Goal: Task Accomplishment & Management: Use online tool/utility

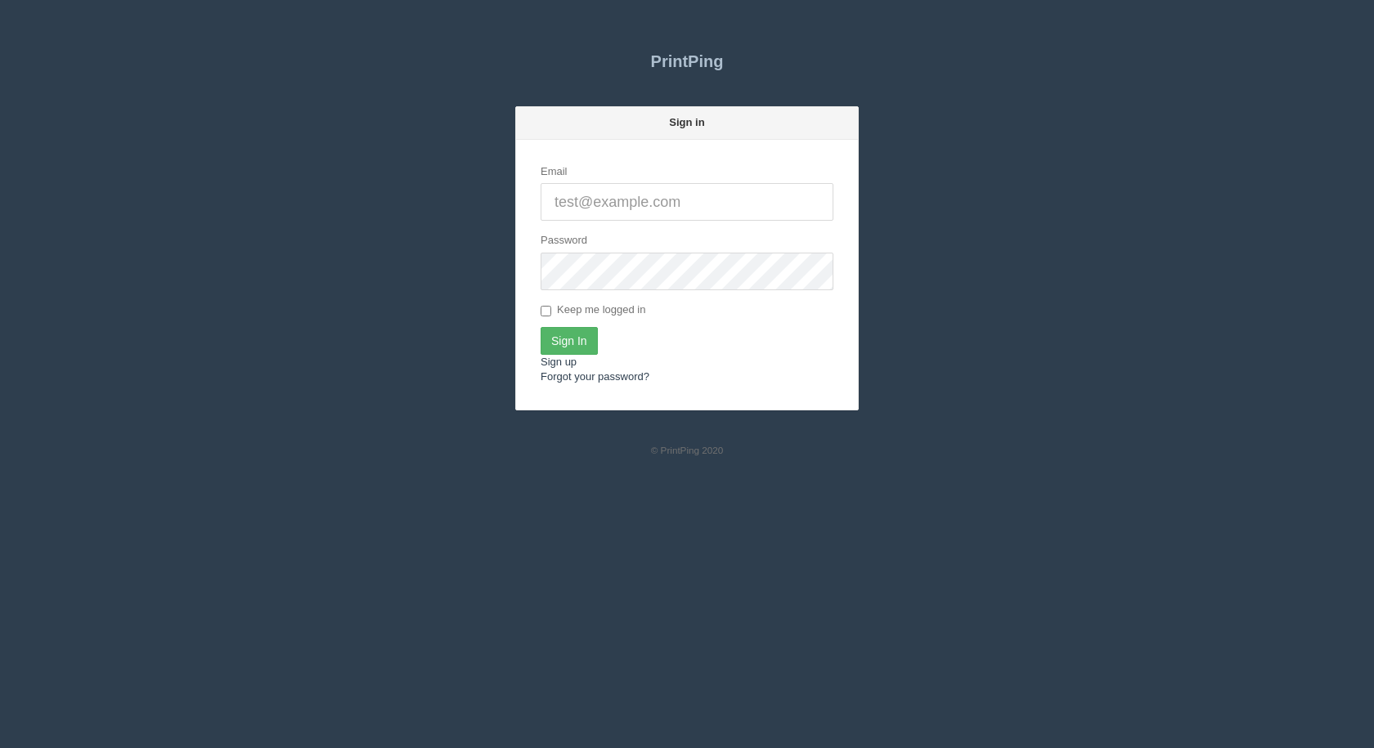
type input "[EMAIL_ADDRESS][DOMAIN_NAME]"
click at [554, 337] on input "Sign In" at bounding box center [568, 341] width 57 height 28
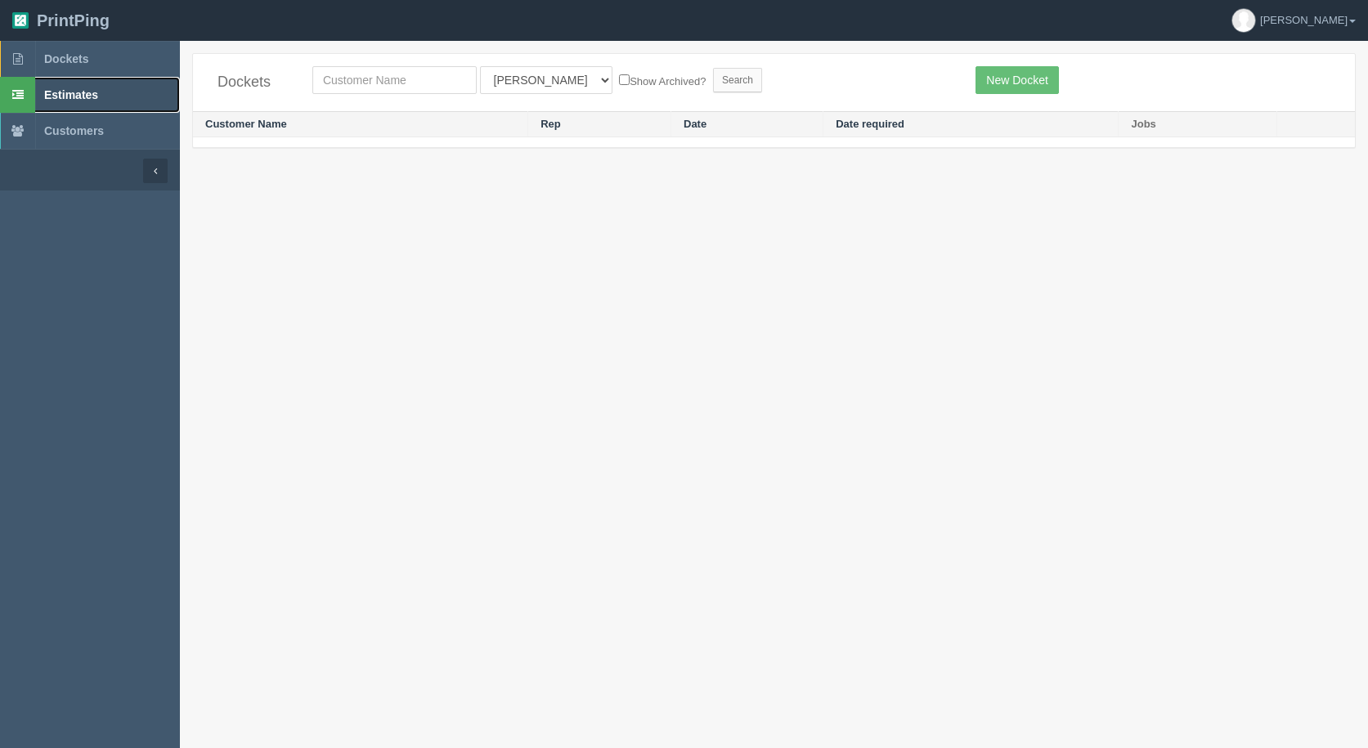
click at [78, 95] on span "Estimates" at bounding box center [71, 94] width 54 height 13
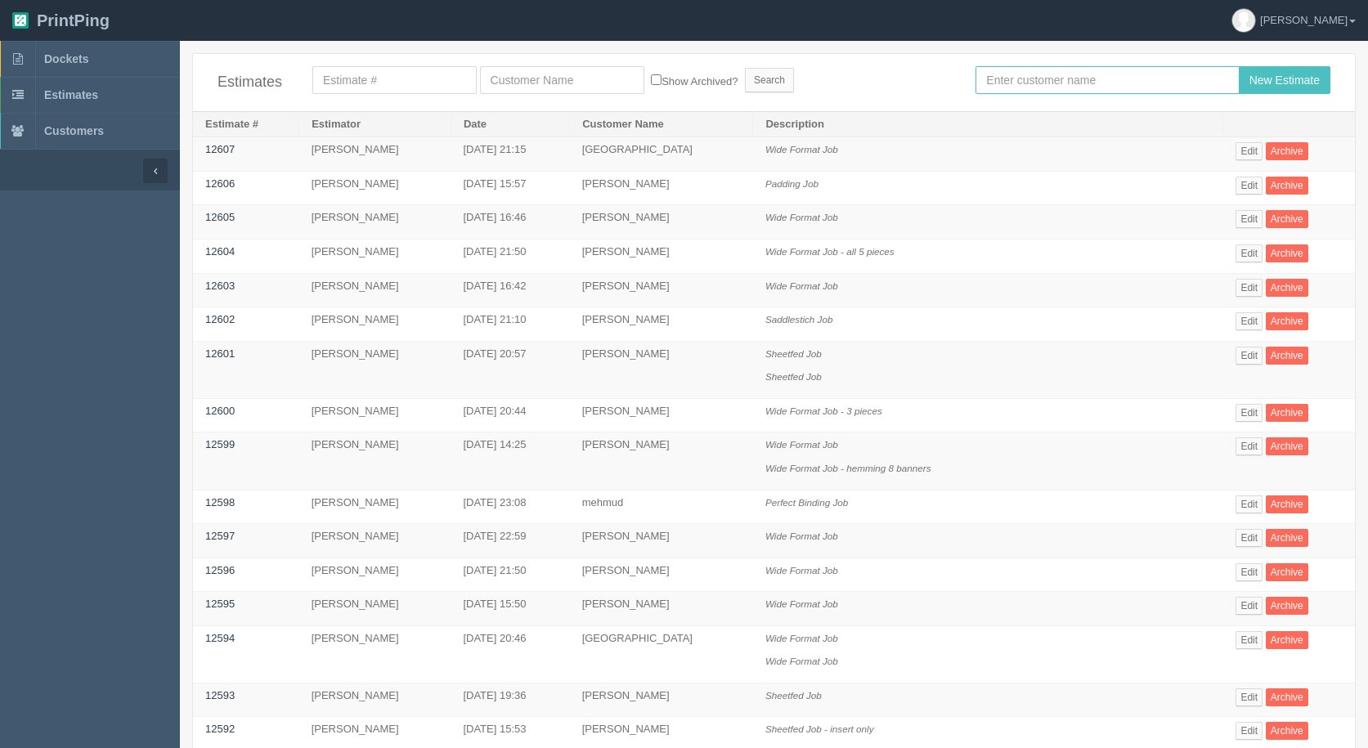
drag, startPoint x: 1075, startPoint y: 70, endPoint x: 881, endPoint y: 86, distance: 194.4
click at [1073, 70] on input "text" at bounding box center [1107, 80] width 263 height 28
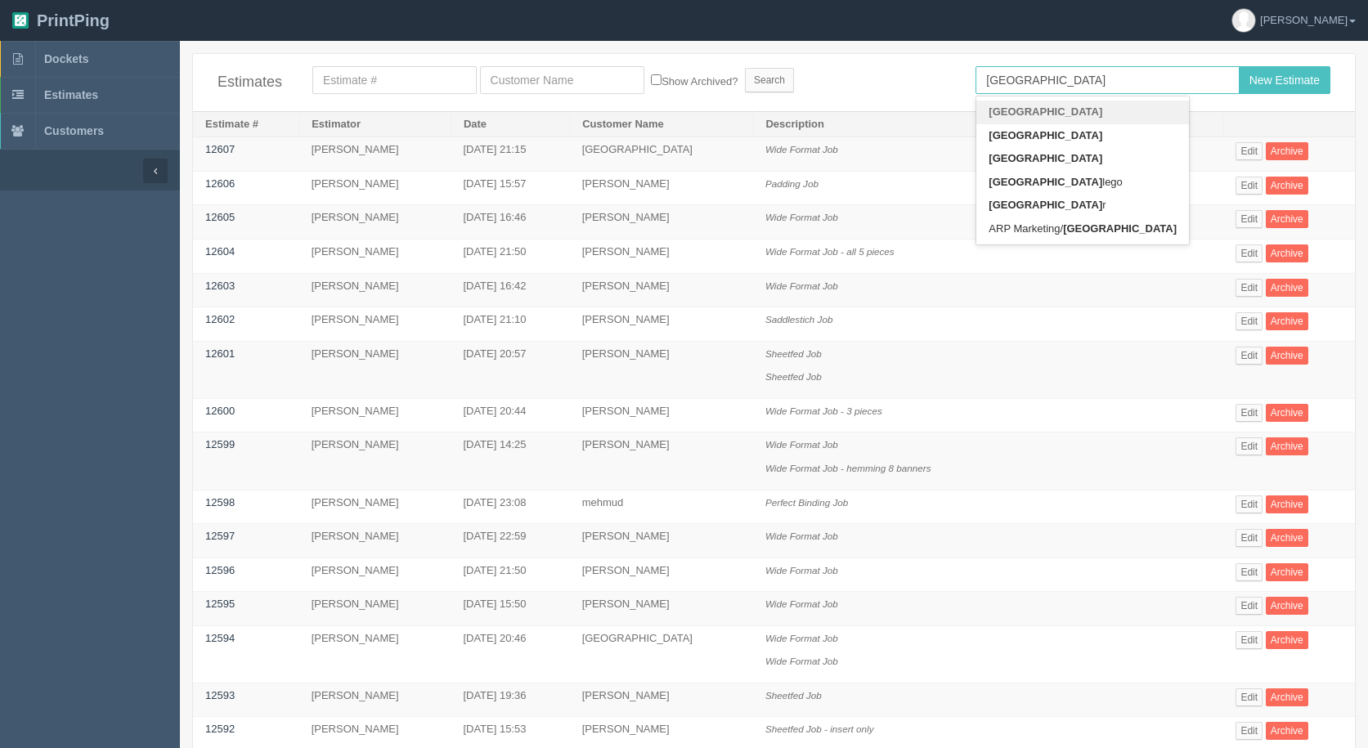
type input "france"
click at [1239, 66] on input "New Estimate" at bounding box center [1285, 80] width 92 height 28
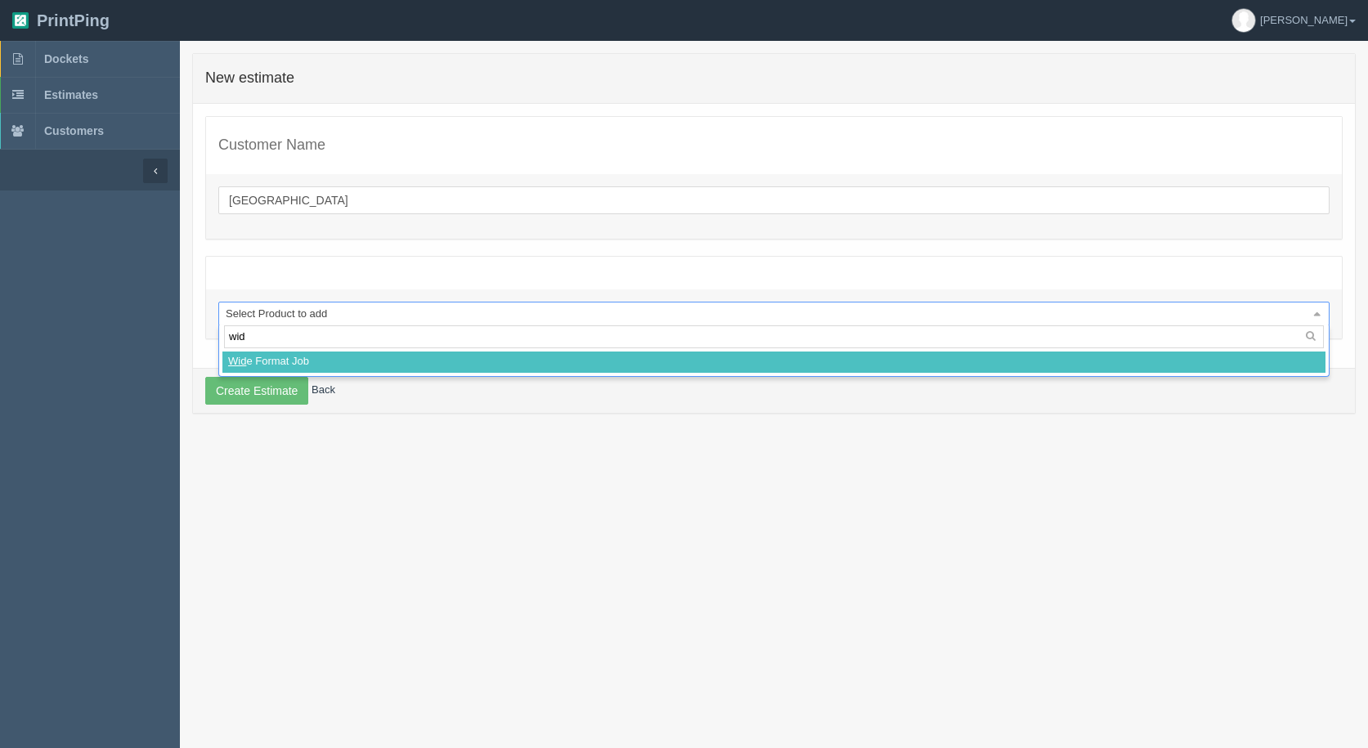
type input "wide"
select select
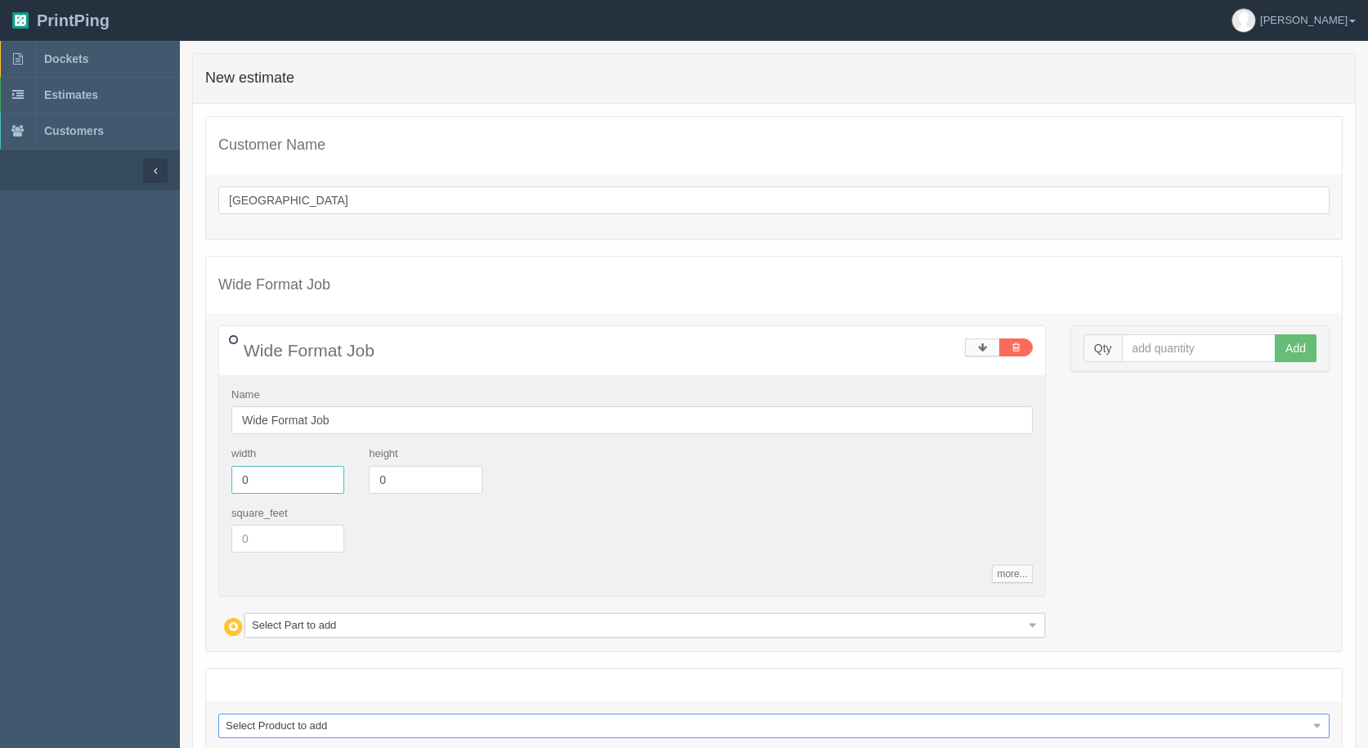
drag, startPoint x: 272, startPoint y: 481, endPoint x: 105, endPoint y: 454, distance: 169.8
click at [105, 454] on section "Dockets Estimates Customers" at bounding box center [684, 448] width 1368 height 814
type input "24"
type input "16"
drag, startPoint x: 1124, startPoint y: 349, endPoint x: 1110, endPoint y: 343, distance: 15.0
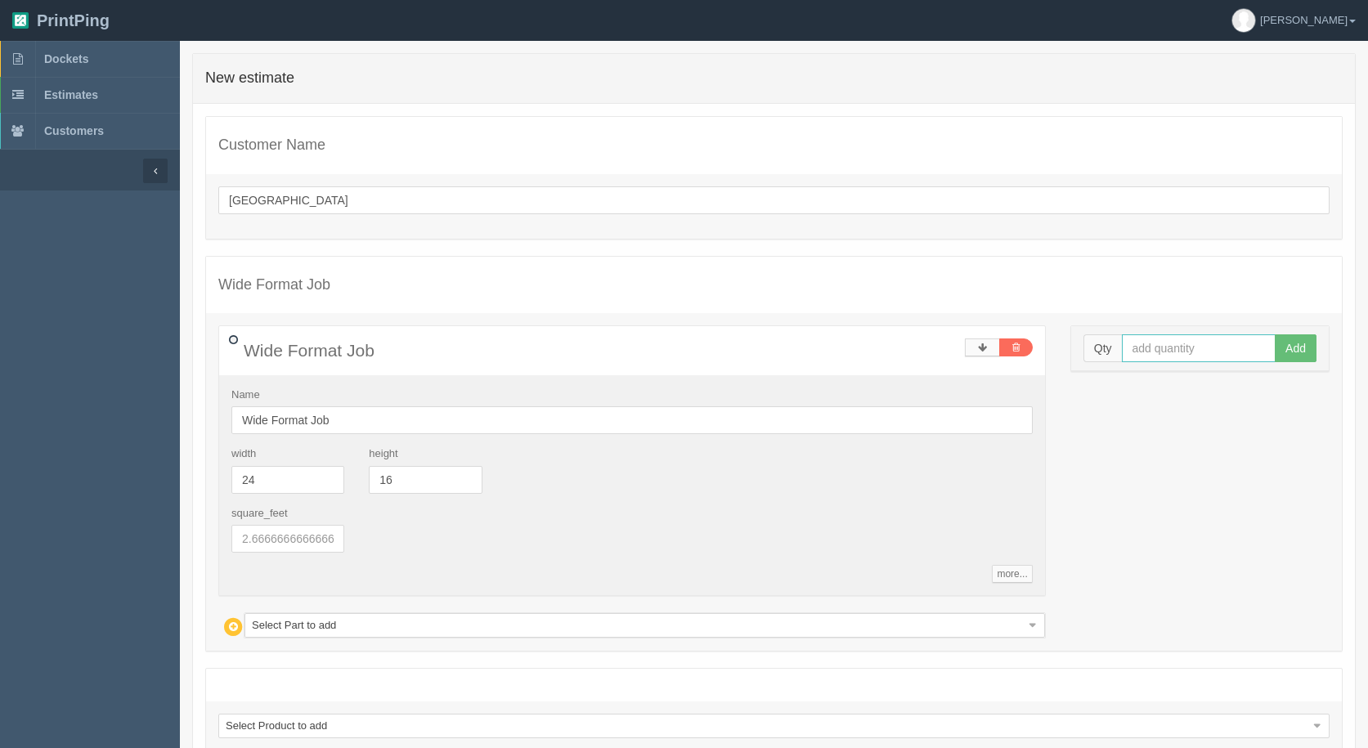
click at [1124, 348] on input "text" at bounding box center [1199, 348] width 155 height 28
type input "4"
click at [1275, 334] on button "Add" at bounding box center [1296, 348] width 42 height 28
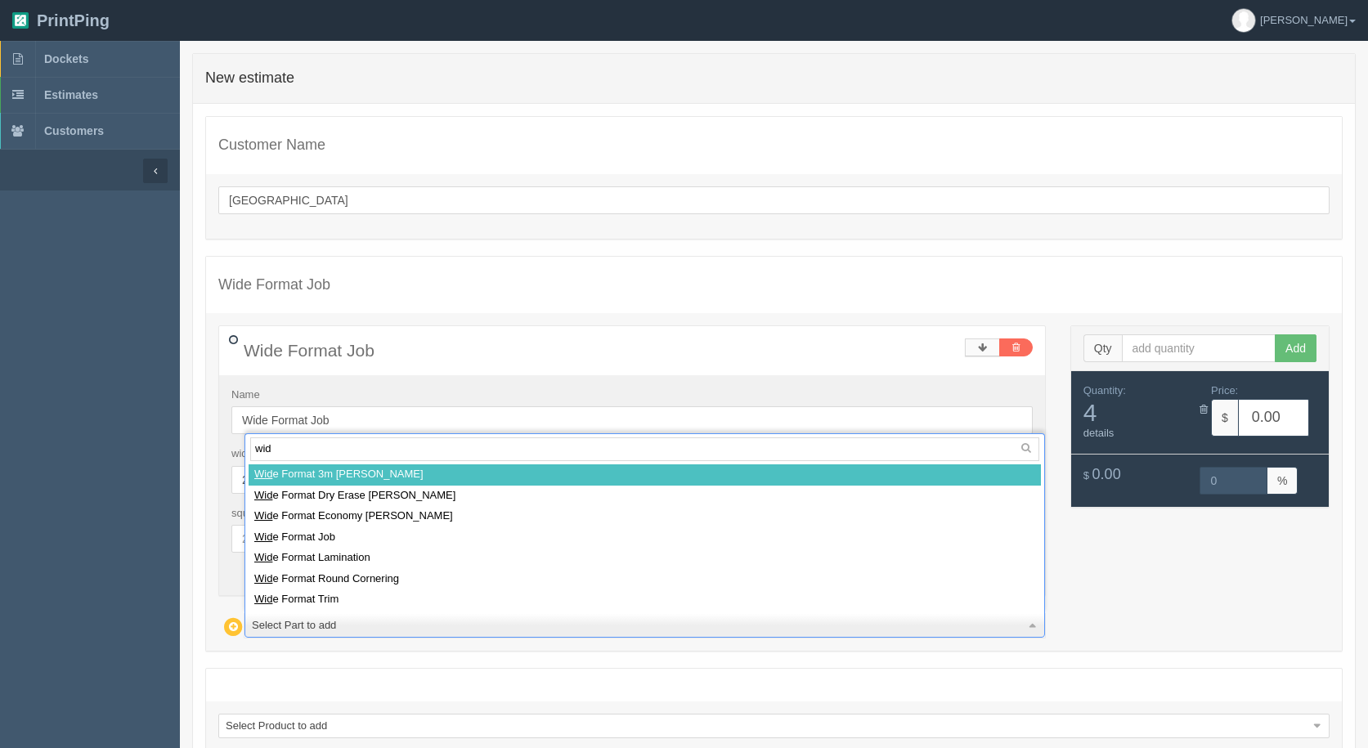
type input "wide"
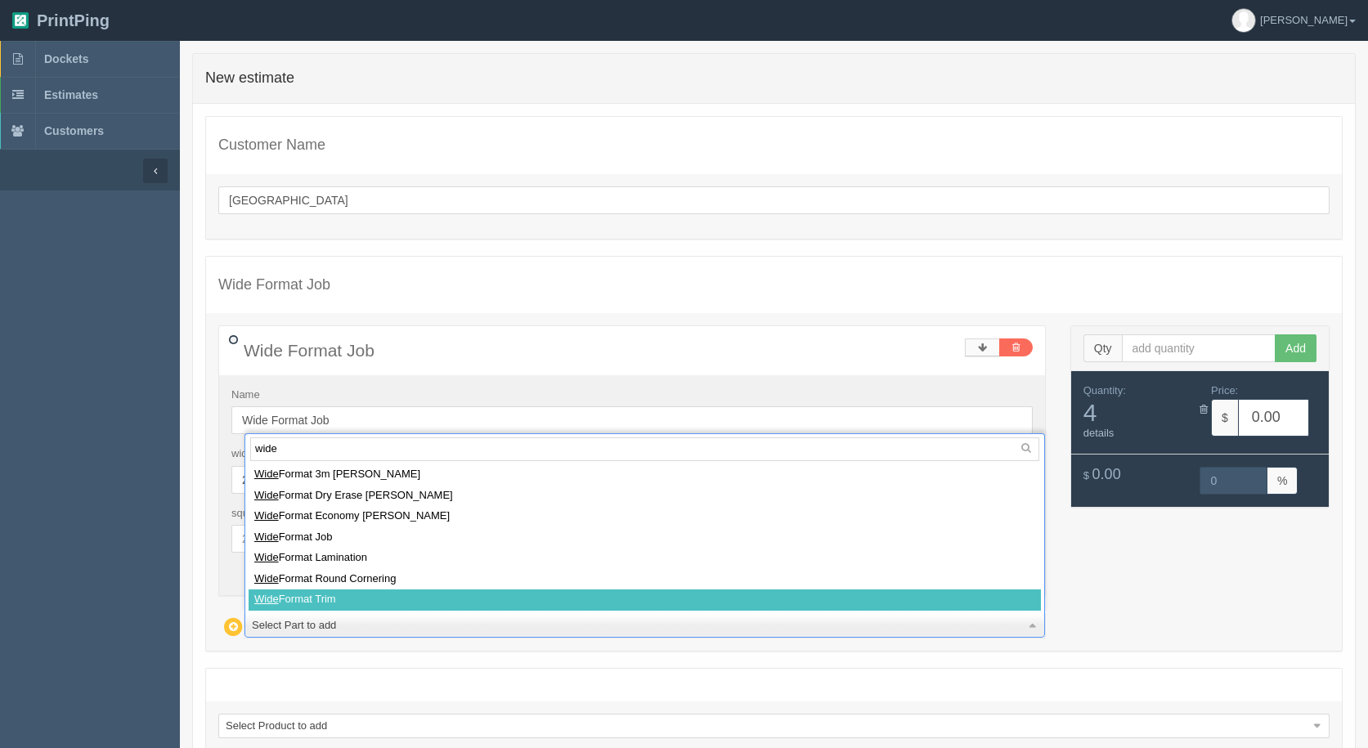
type input "."
select select
type input "."
select select
type input "5.32"
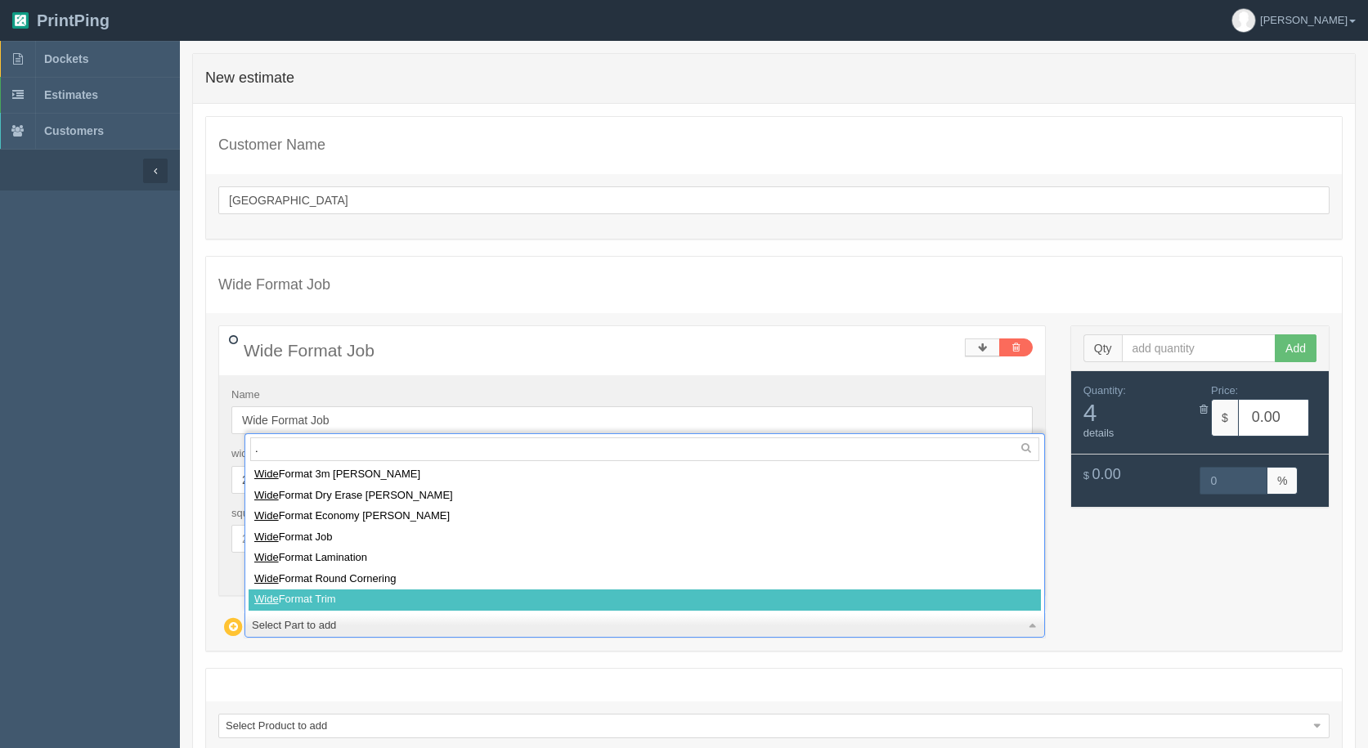
type input "15.15"
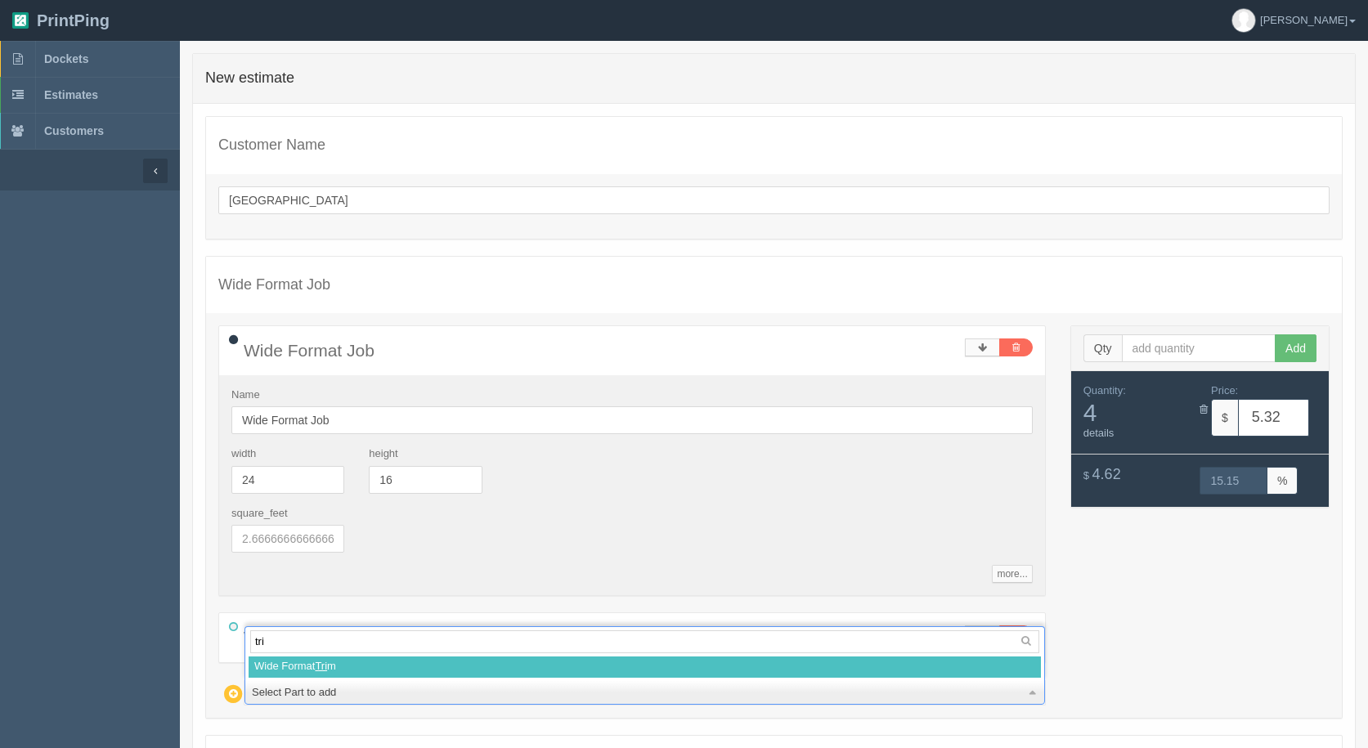
type input "trim"
select select
type input "10.63"
type input "15.04"
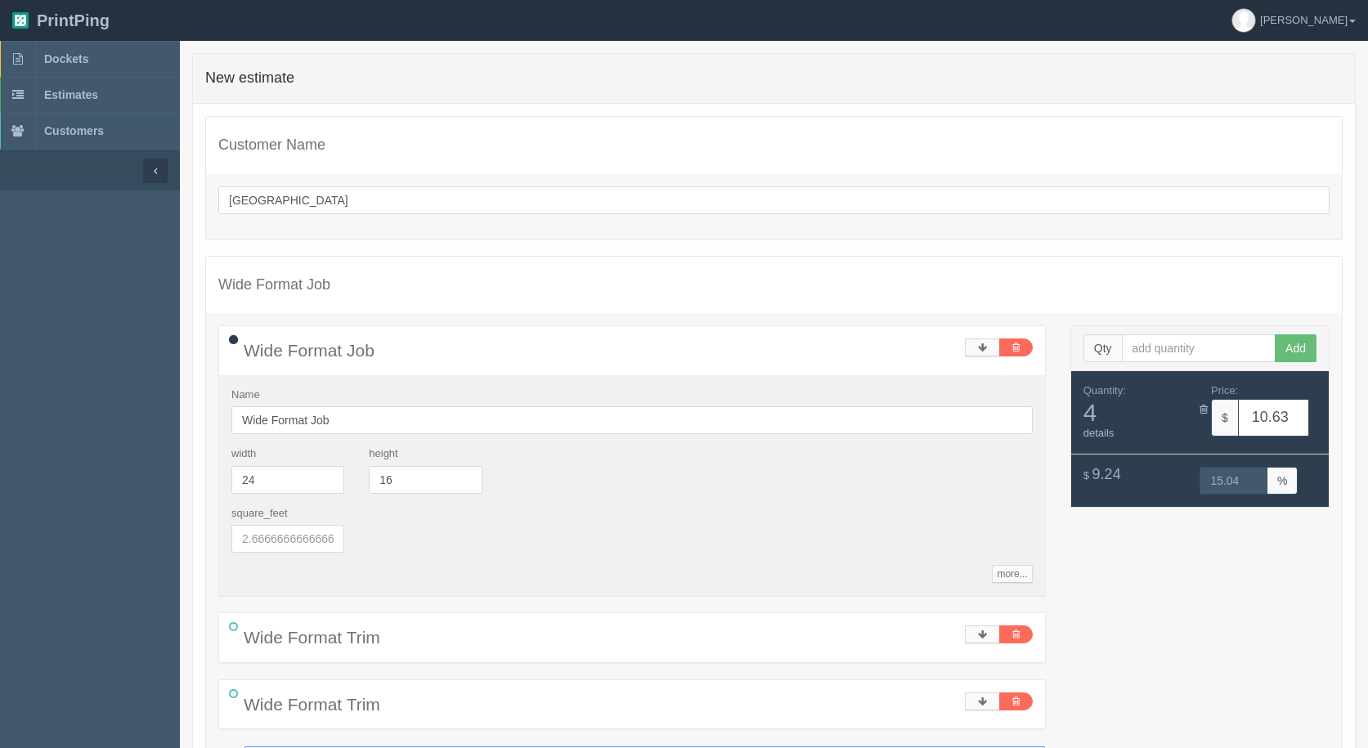
scroll to position [240, 0]
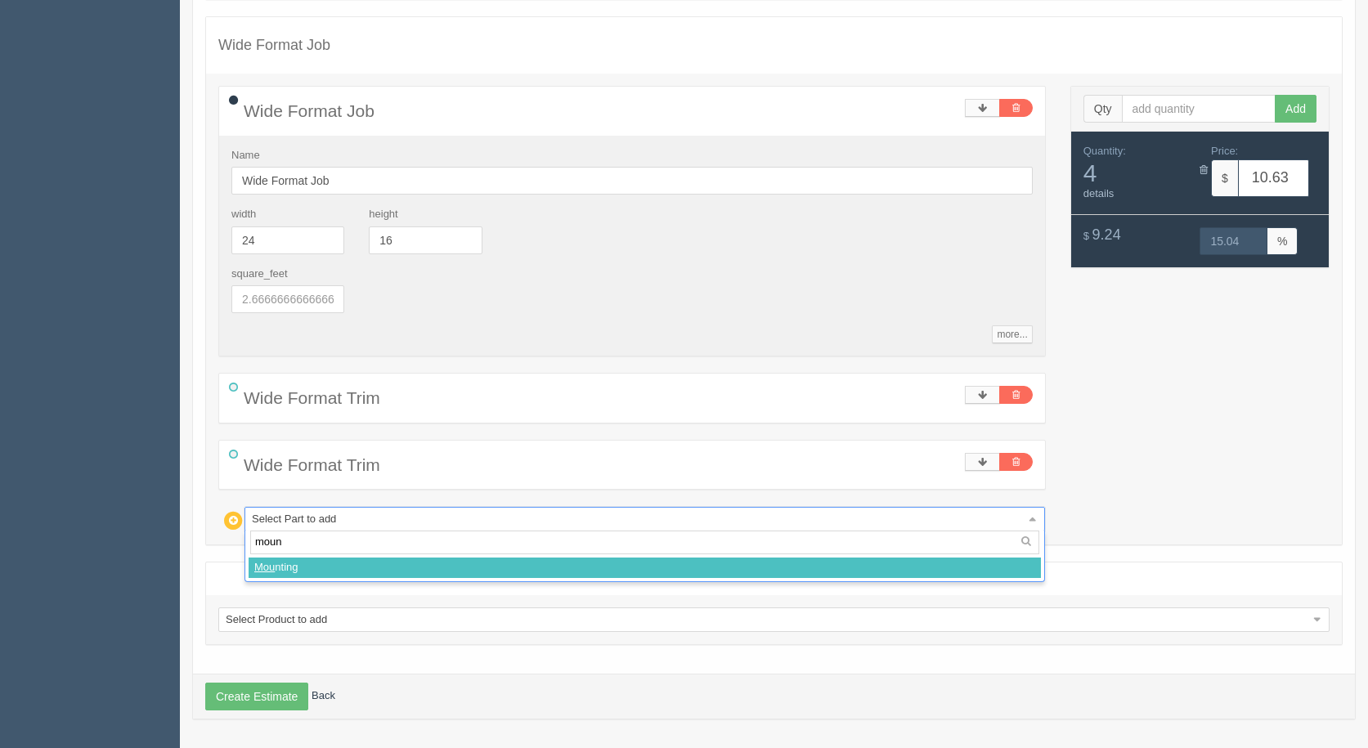
type input "mount"
select select
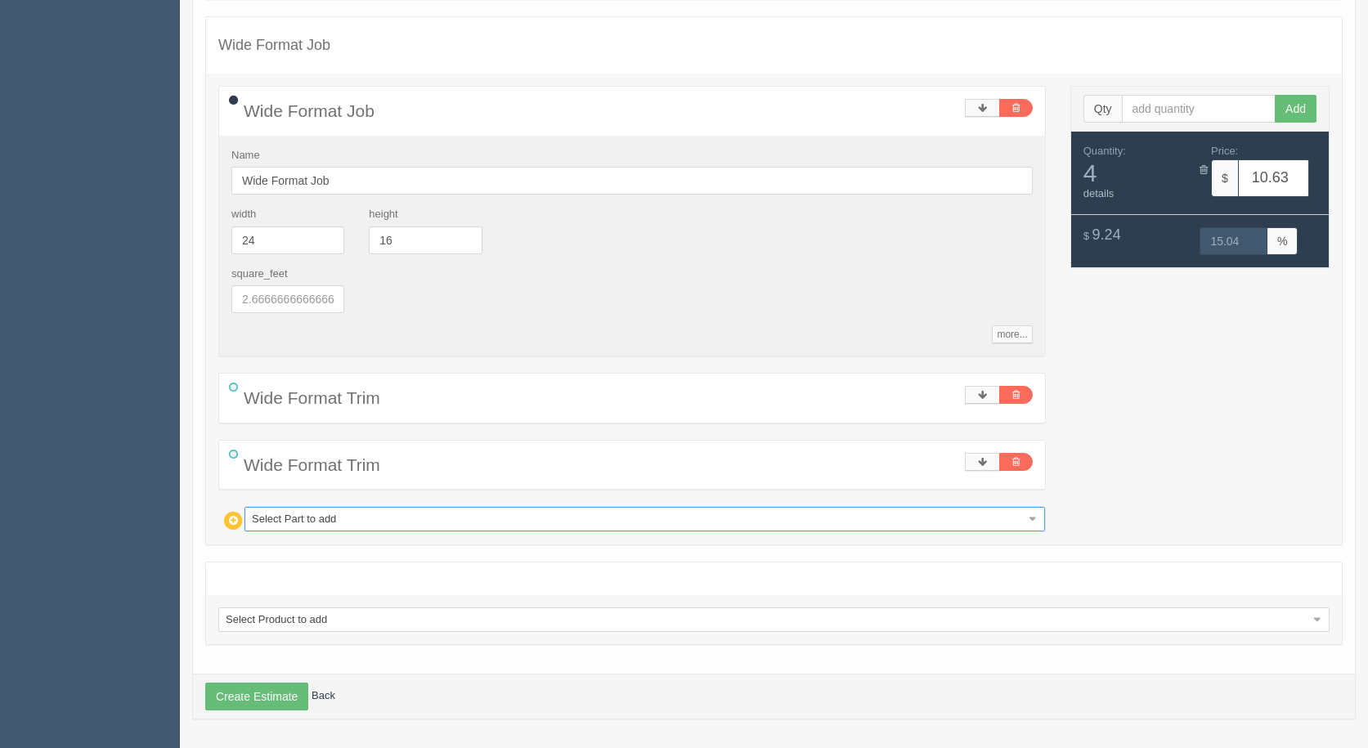
type input "14.14"
type input "14.96"
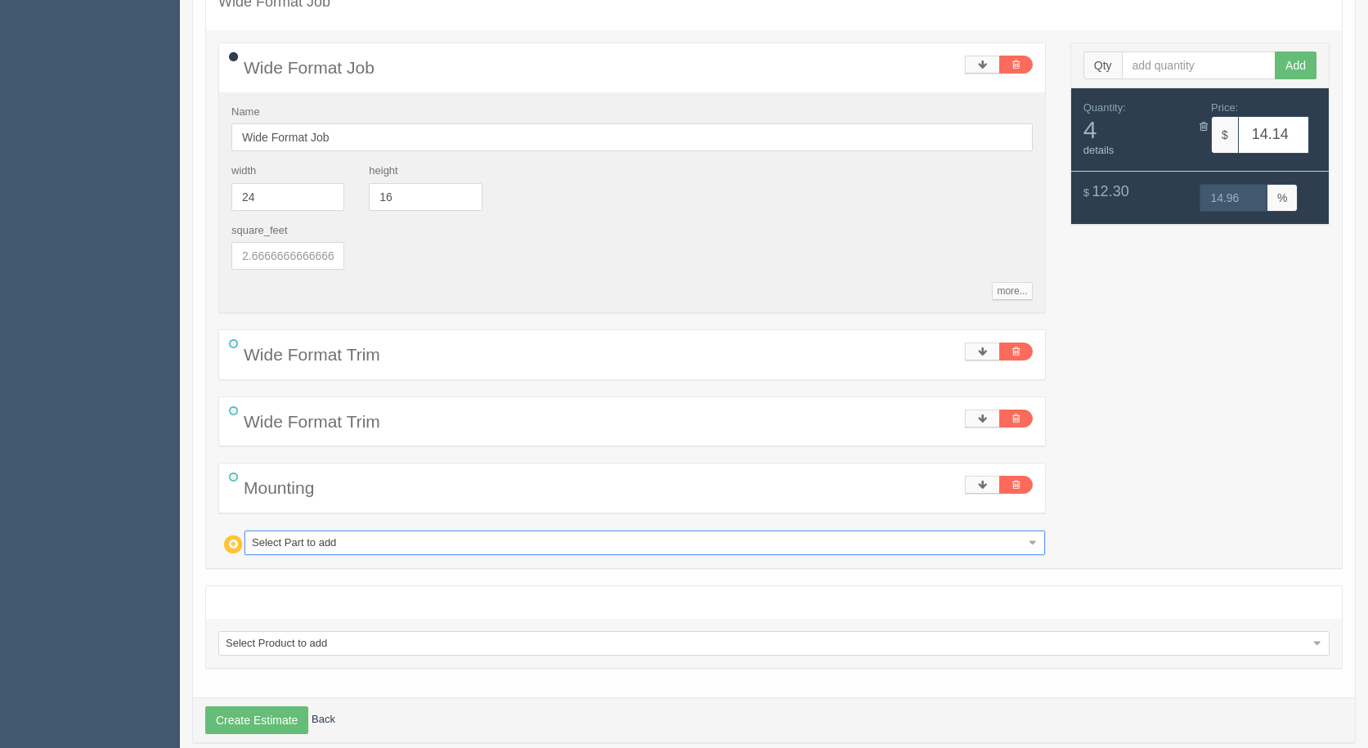
scroll to position [307, 0]
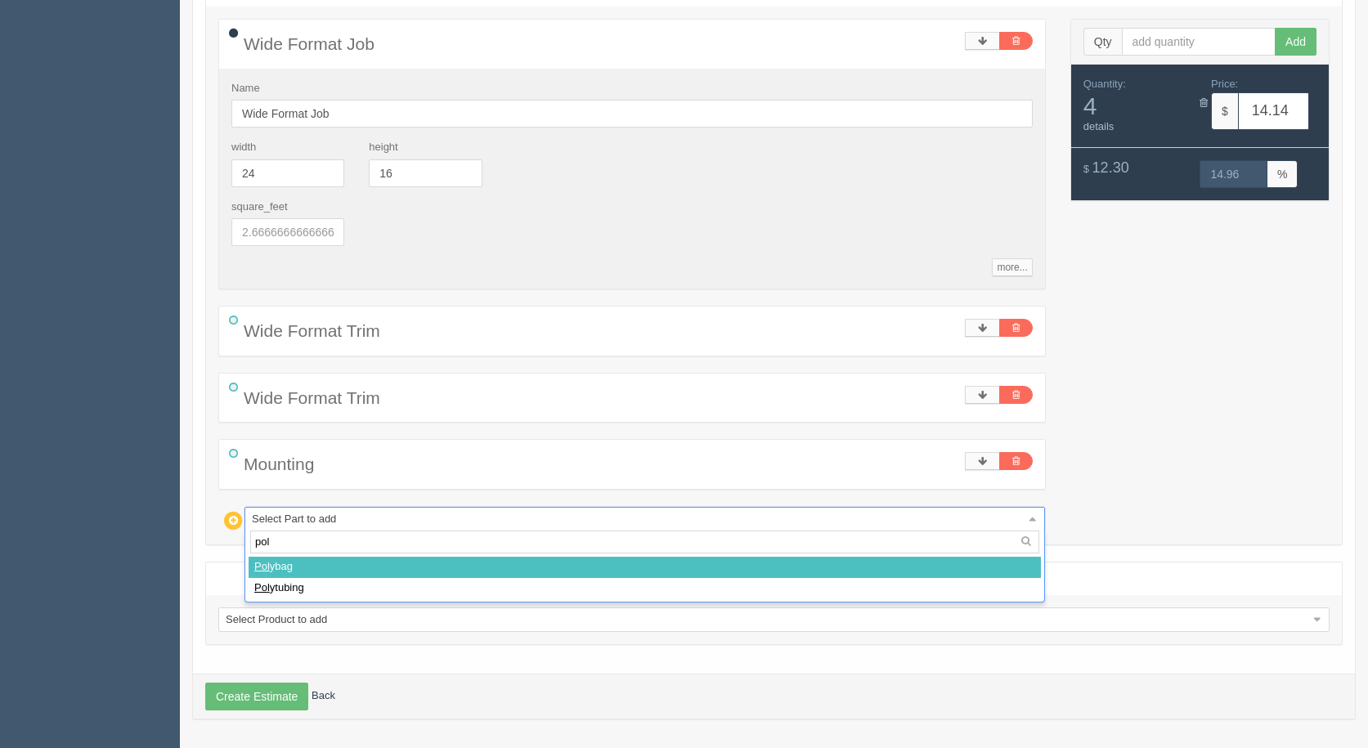
type input "poly"
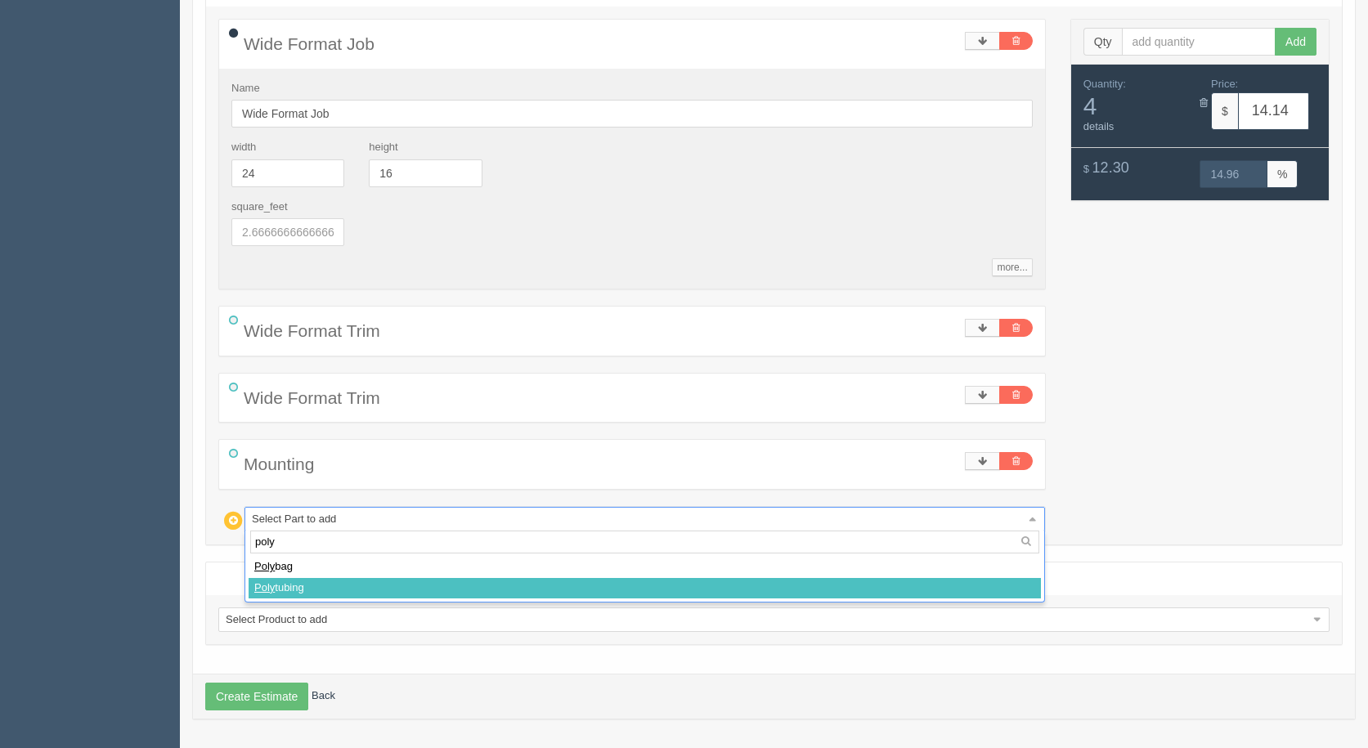
select select
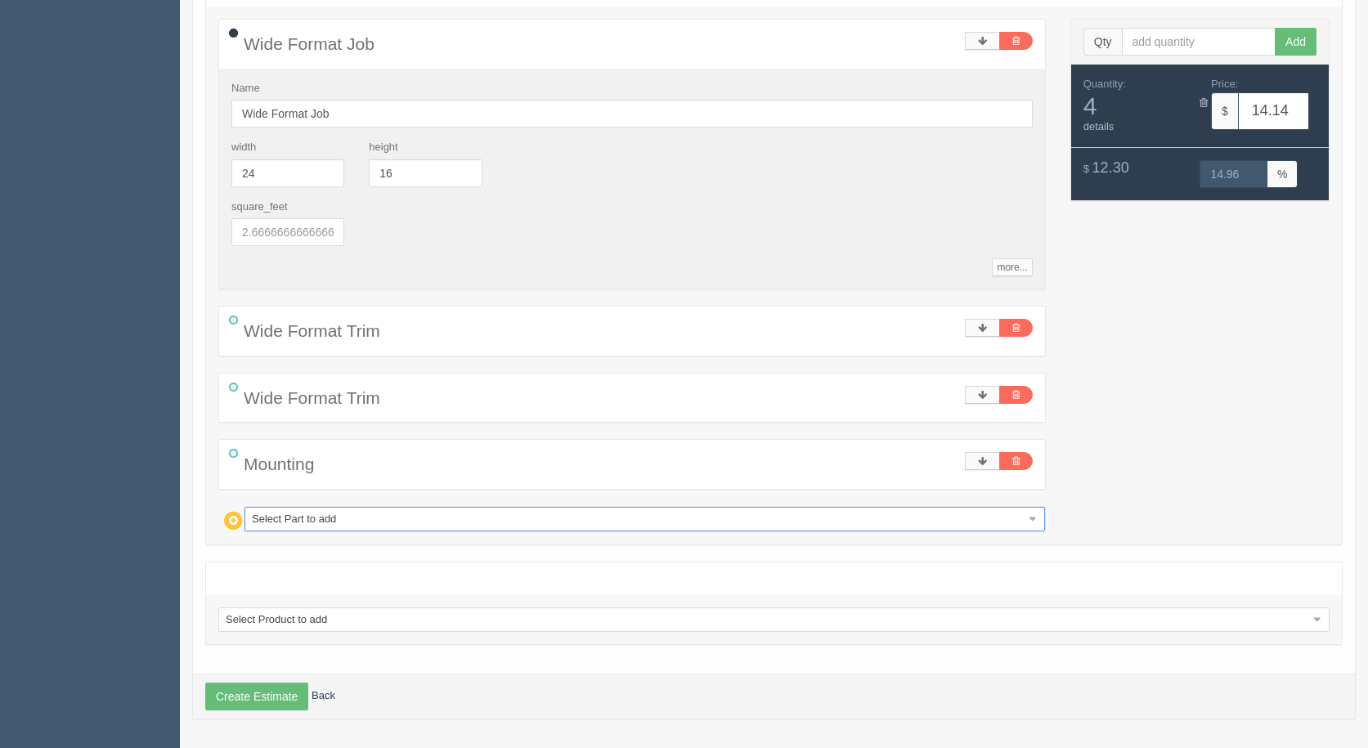
type input "20.26"
type input "14.98"
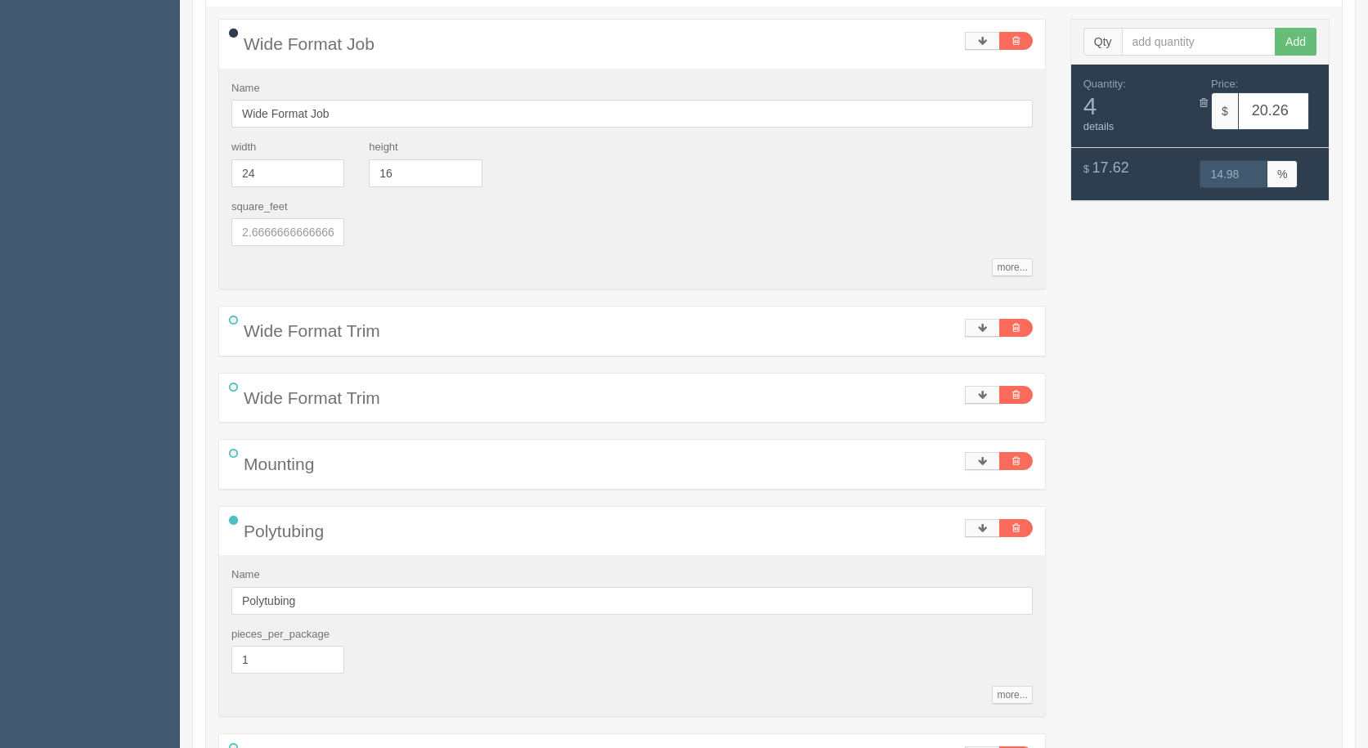
scroll to position [627, 0]
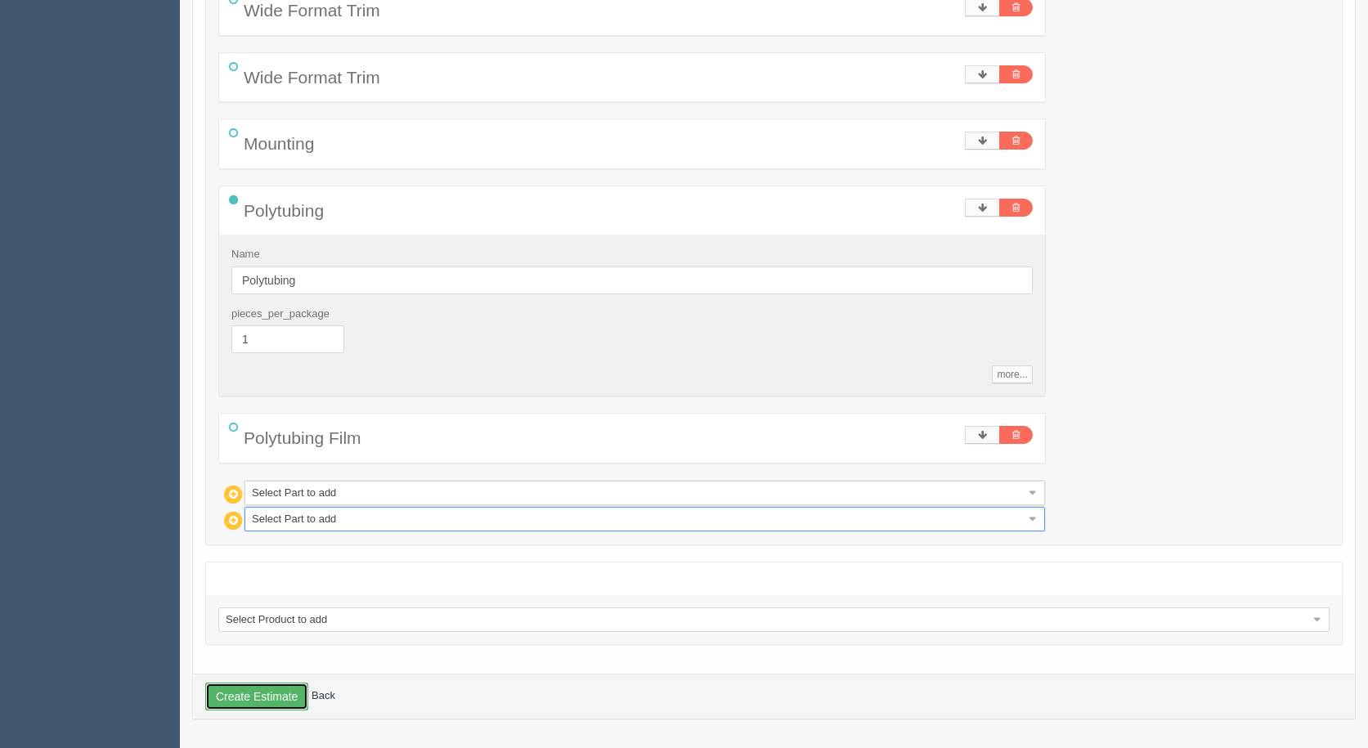
click at [274, 689] on button "Create Estimate" at bounding box center [256, 697] width 103 height 28
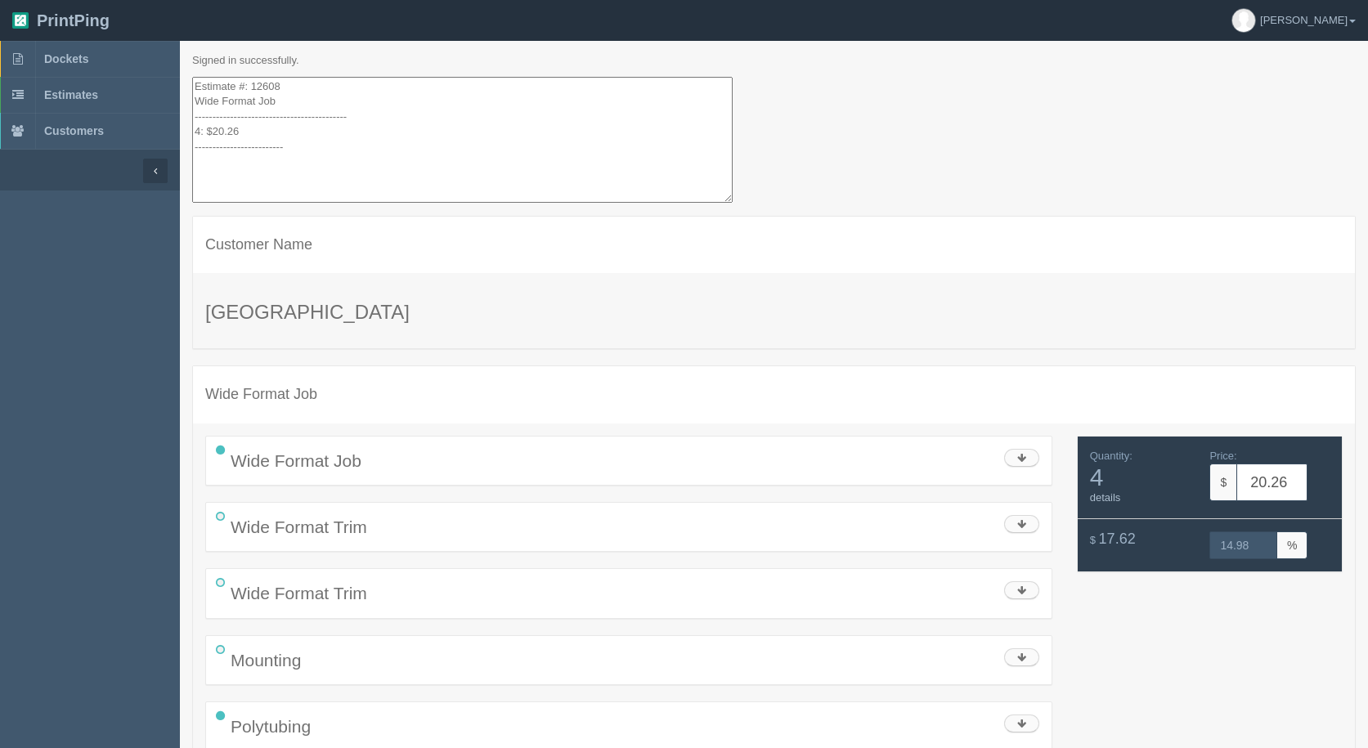
drag, startPoint x: 347, startPoint y: 178, endPoint x: 152, endPoint y: -5, distance: 267.3
click at [152, 0] on html "PrintPing [PERSON_NAME] Administration Edit account ( [EMAIL_ADDRESS][DOMAIN_NA…" at bounding box center [684, 446] width 1368 height 892
click at [51, 92] on span "Estimates" at bounding box center [71, 94] width 54 height 13
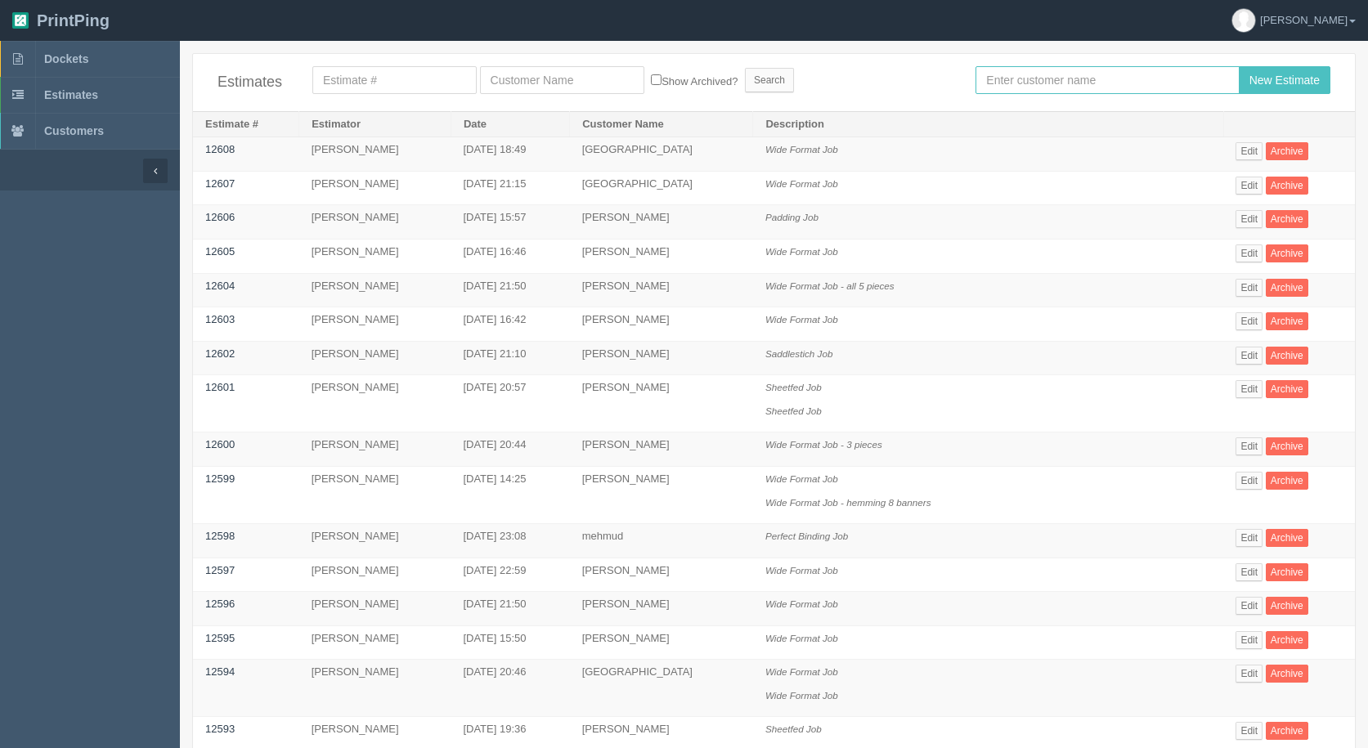
click at [1086, 76] on input "text" at bounding box center [1107, 80] width 263 height 28
type input "[PERSON_NAME]"
click at [1239, 66] on input "New Estimate" at bounding box center [1285, 80] width 92 height 28
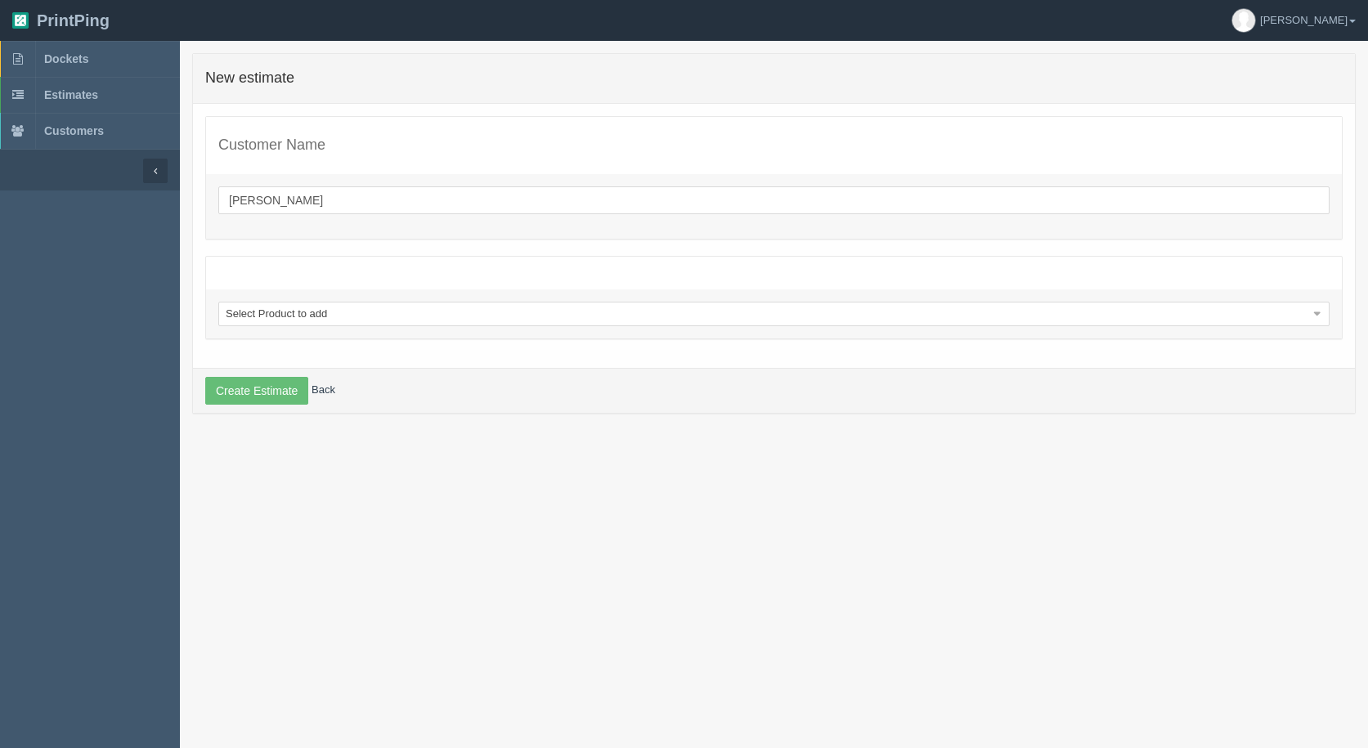
drag, startPoint x: 976, startPoint y: 508, endPoint x: 962, endPoint y: 508, distance: 13.1
click at [973, 508] on section "0 error(s) prohibited this estimate from being saved: New estimate Customer Nam…" at bounding box center [774, 415] width 1188 height 748
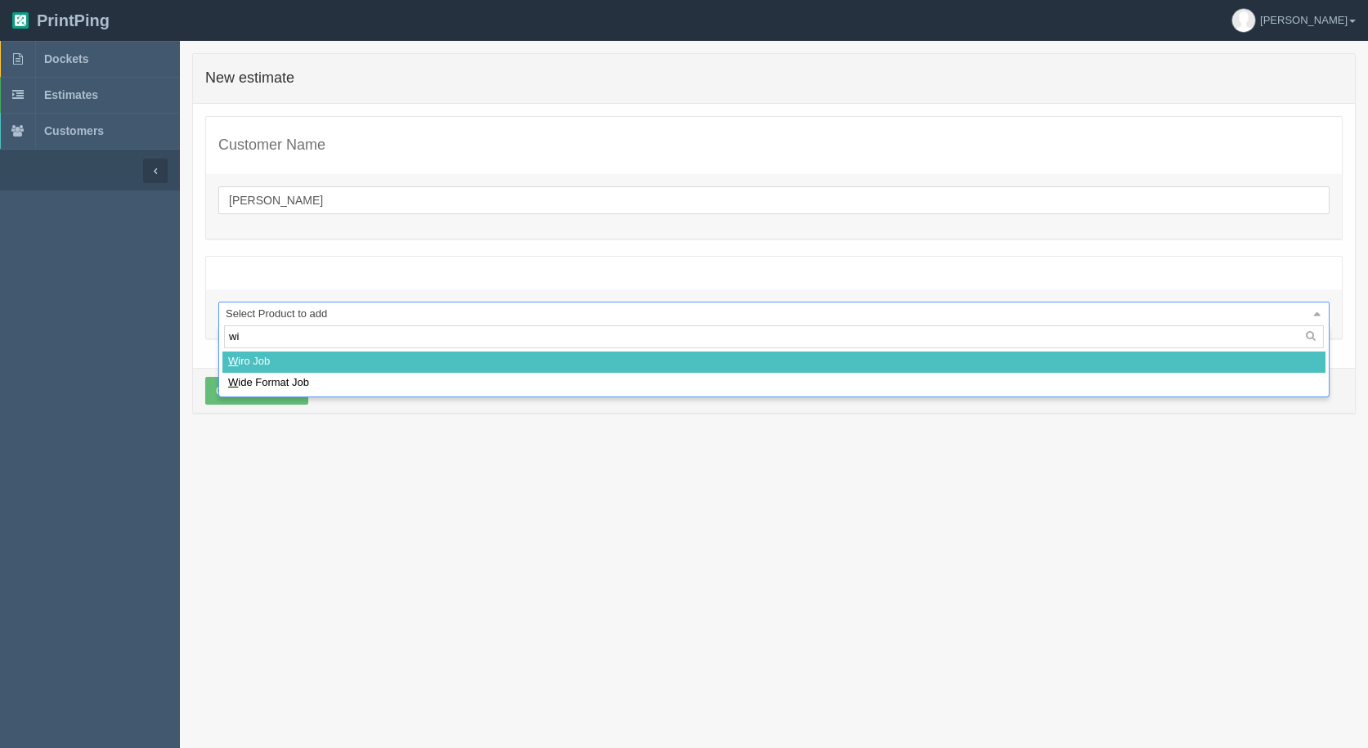
type input "wid"
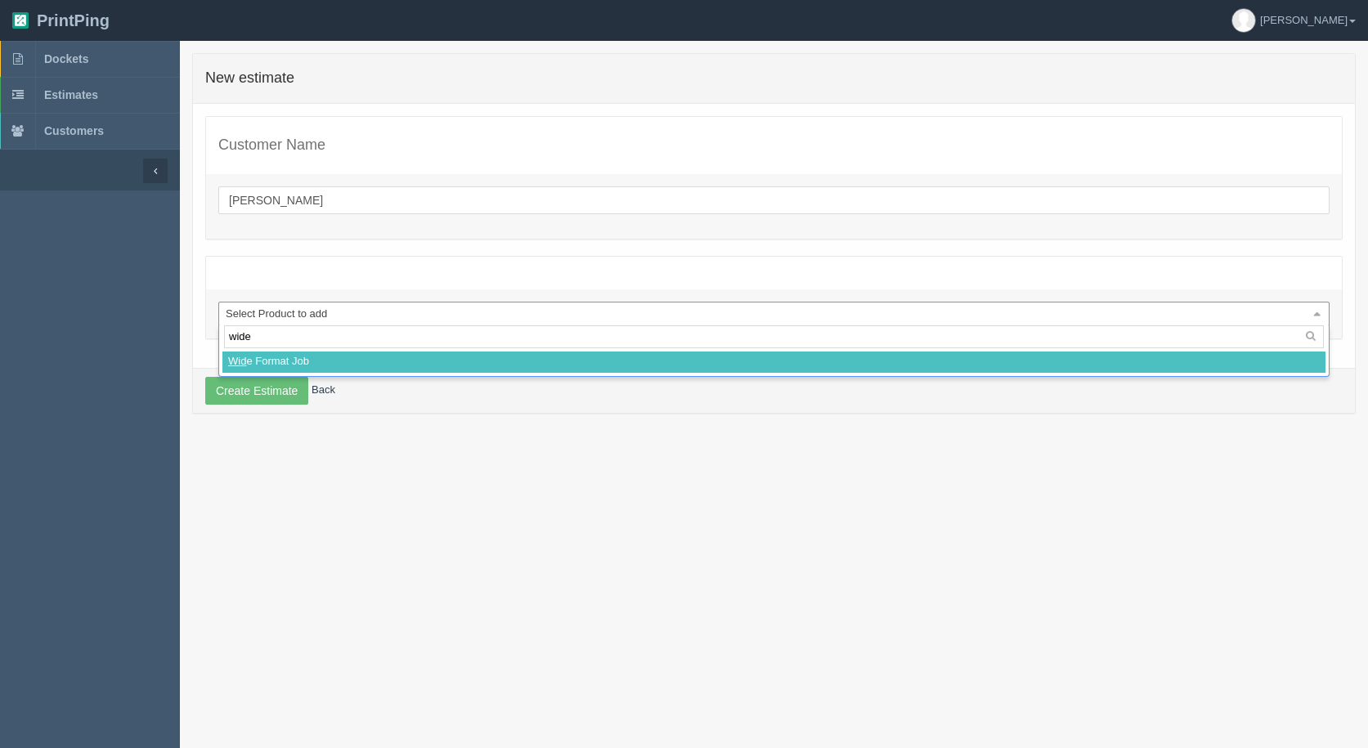
select select
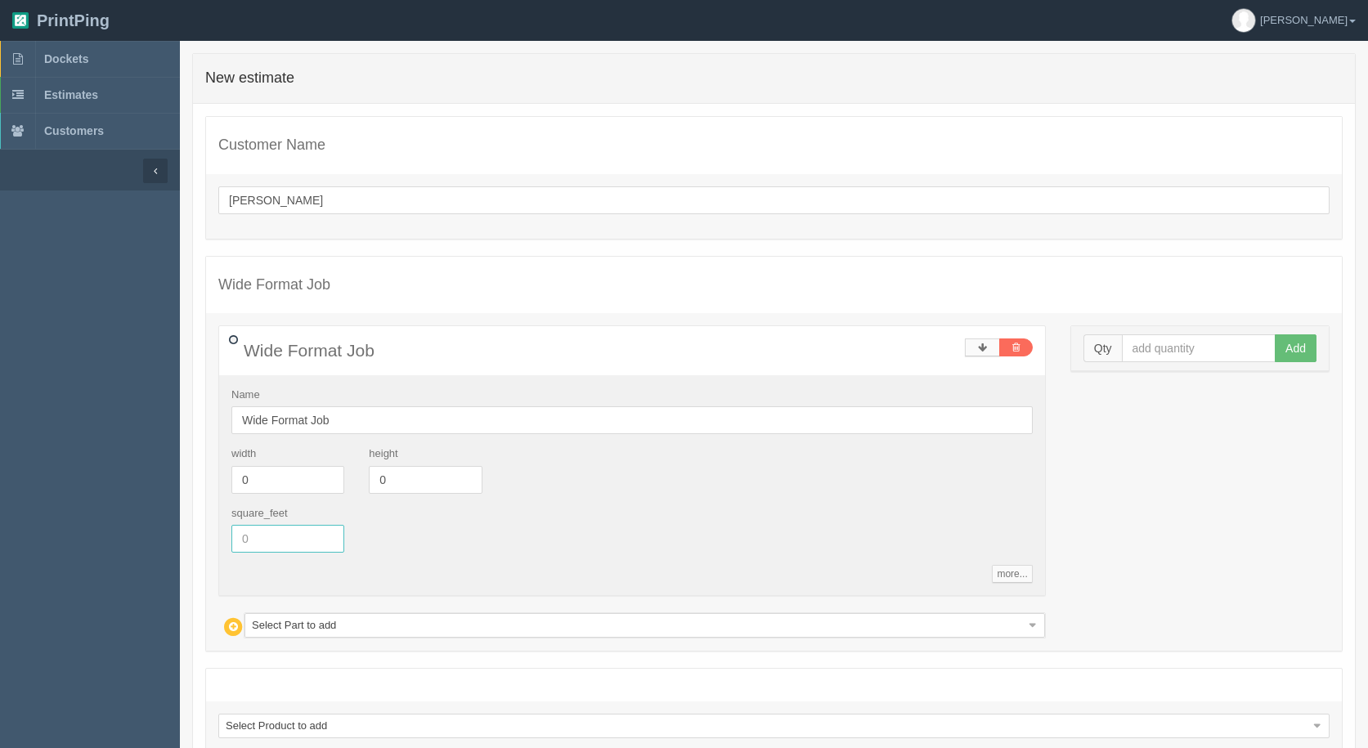
drag, startPoint x: 277, startPoint y: 545, endPoint x: 0, endPoint y: 394, distance: 315.4
click at [0, 419] on section "Dockets Estimates Customers" at bounding box center [684, 448] width 1368 height 814
type input "8.44"
click at [336, 413] on input "Wide Format Job" at bounding box center [631, 420] width 801 height 28
type input "Wide Format Job - 2 pieces"
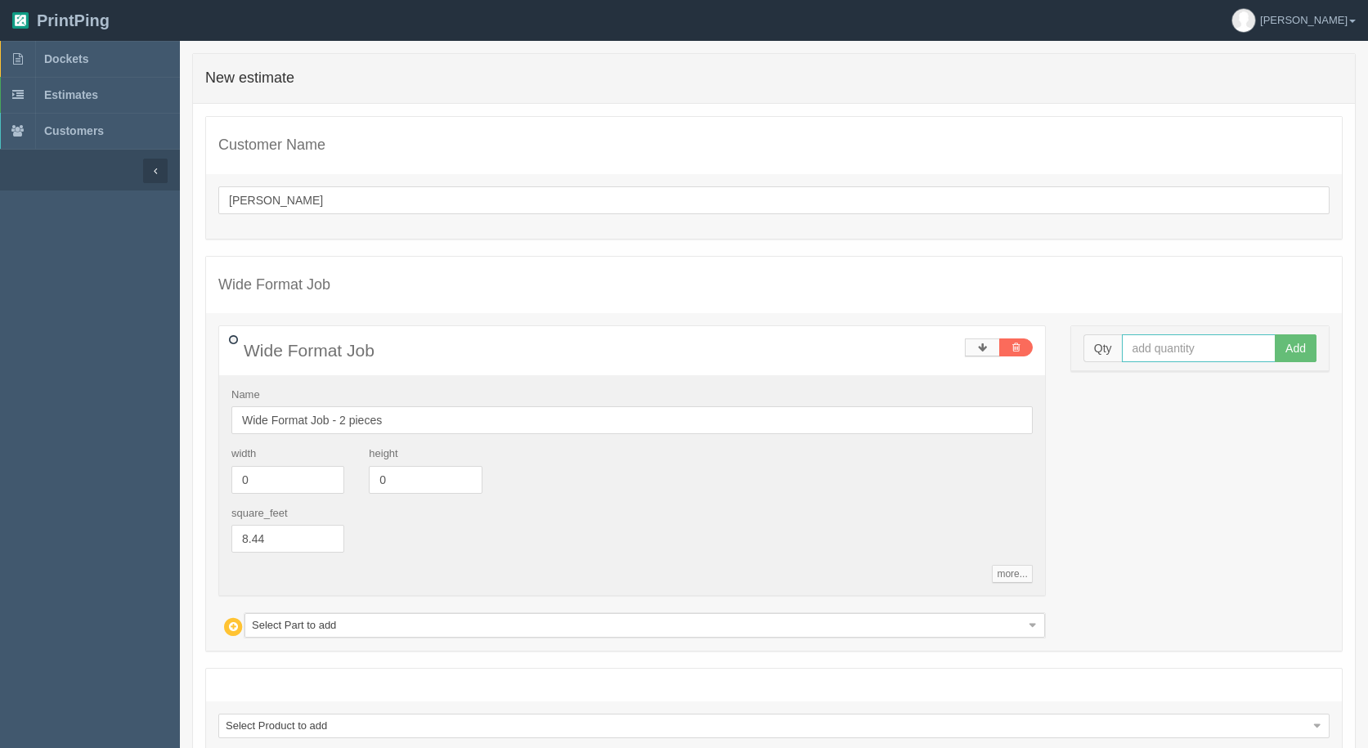
click at [1197, 343] on input "text" at bounding box center [1199, 348] width 155 height 28
type input "1"
click at [1275, 334] on button "Add" at bounding box center [1296, 348] width 42 height 28
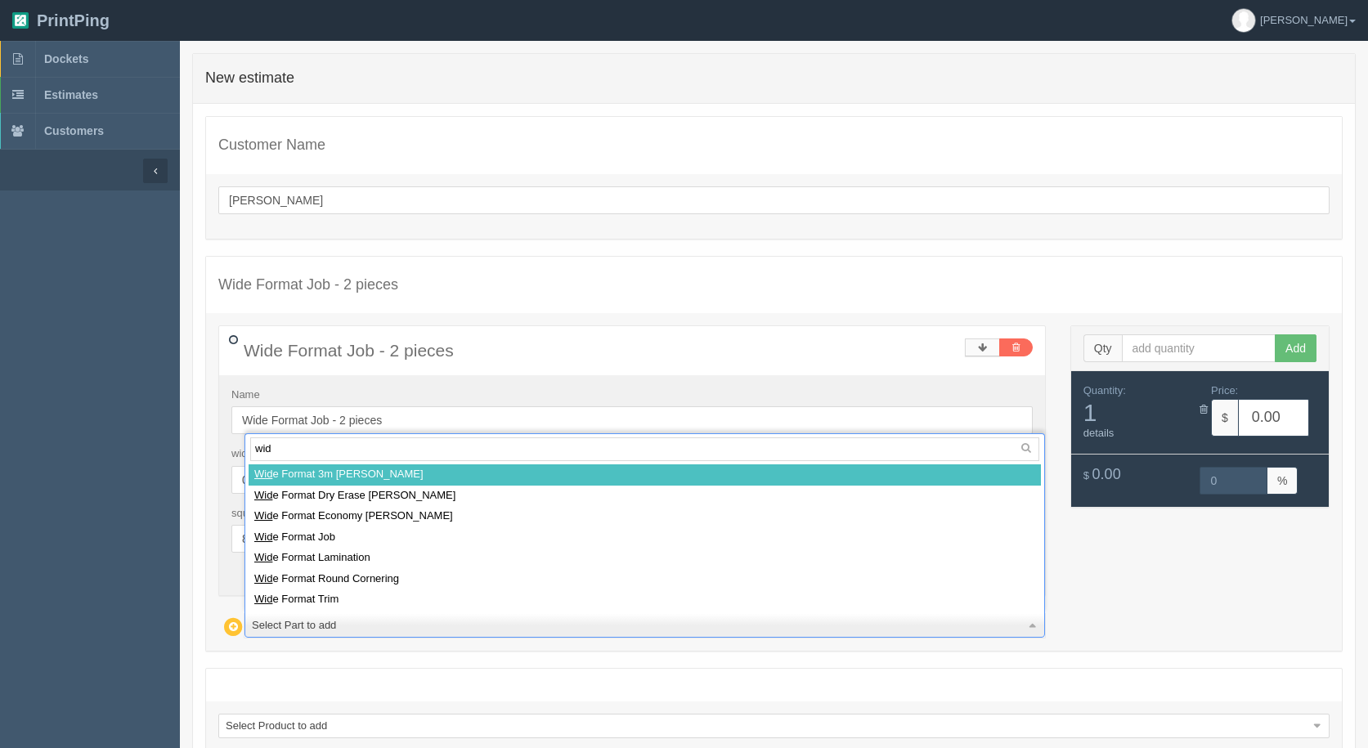
type input "wide"
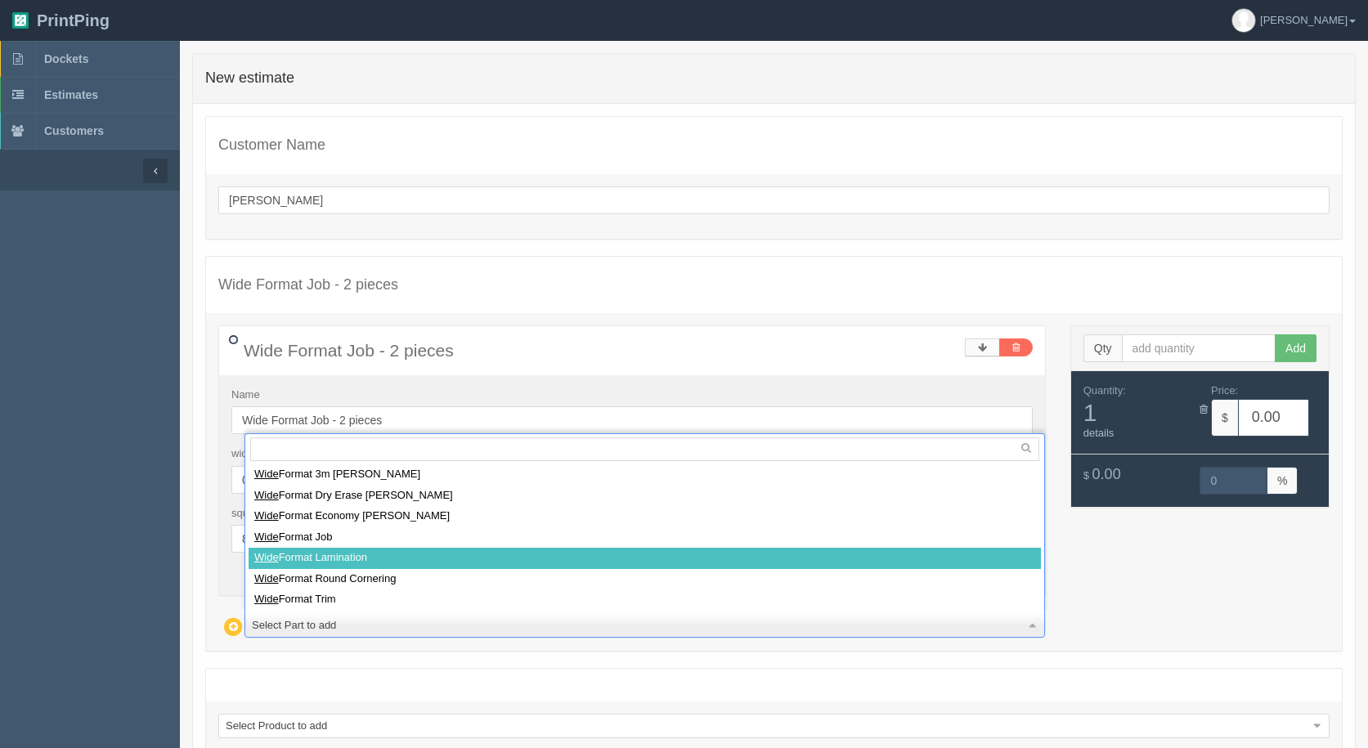
select select
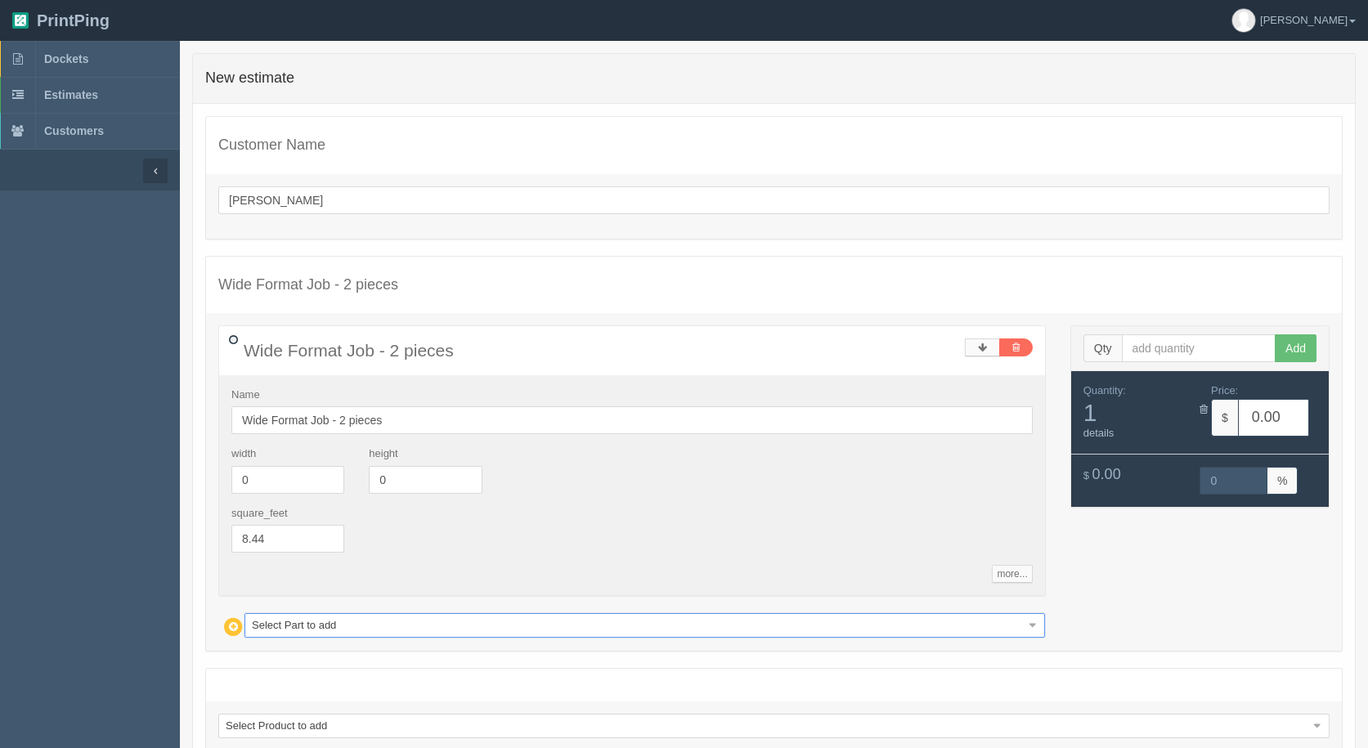
type input "20.58"
type input "15.04"
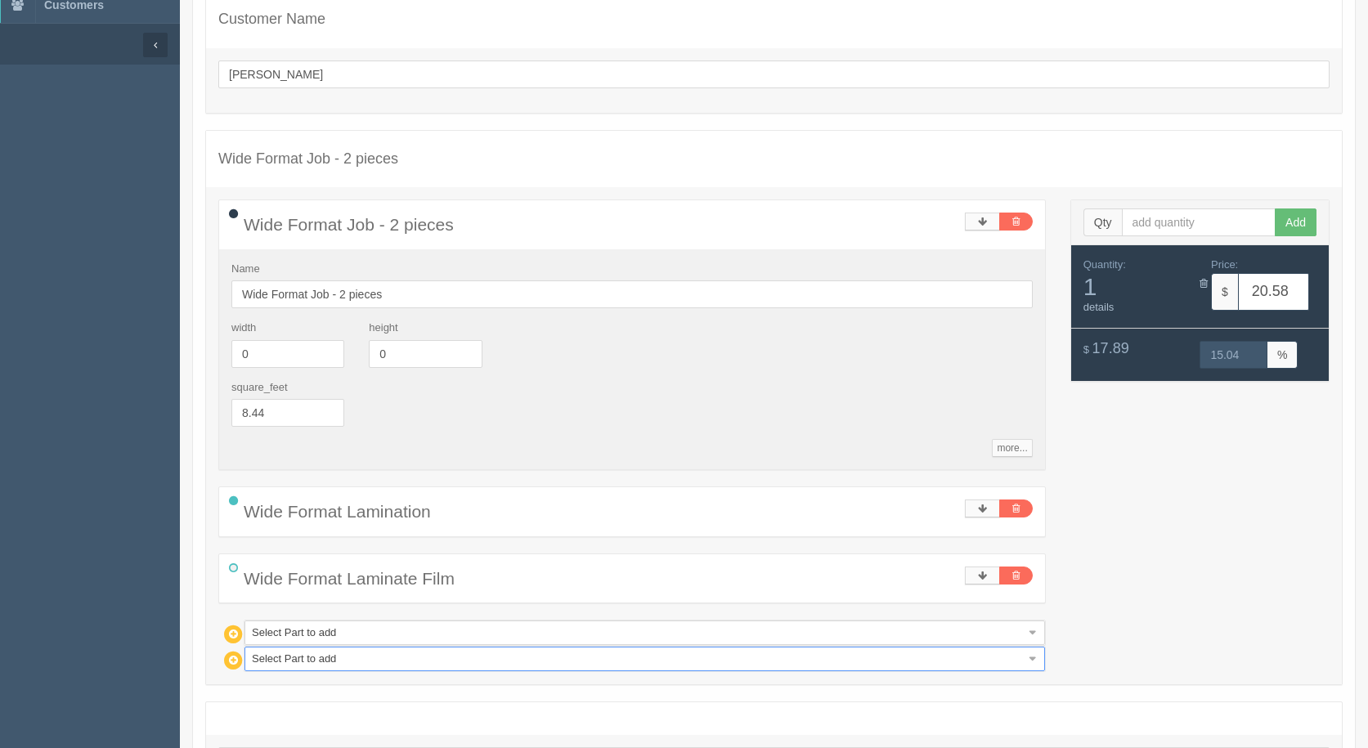
scroll to position [266, 0]
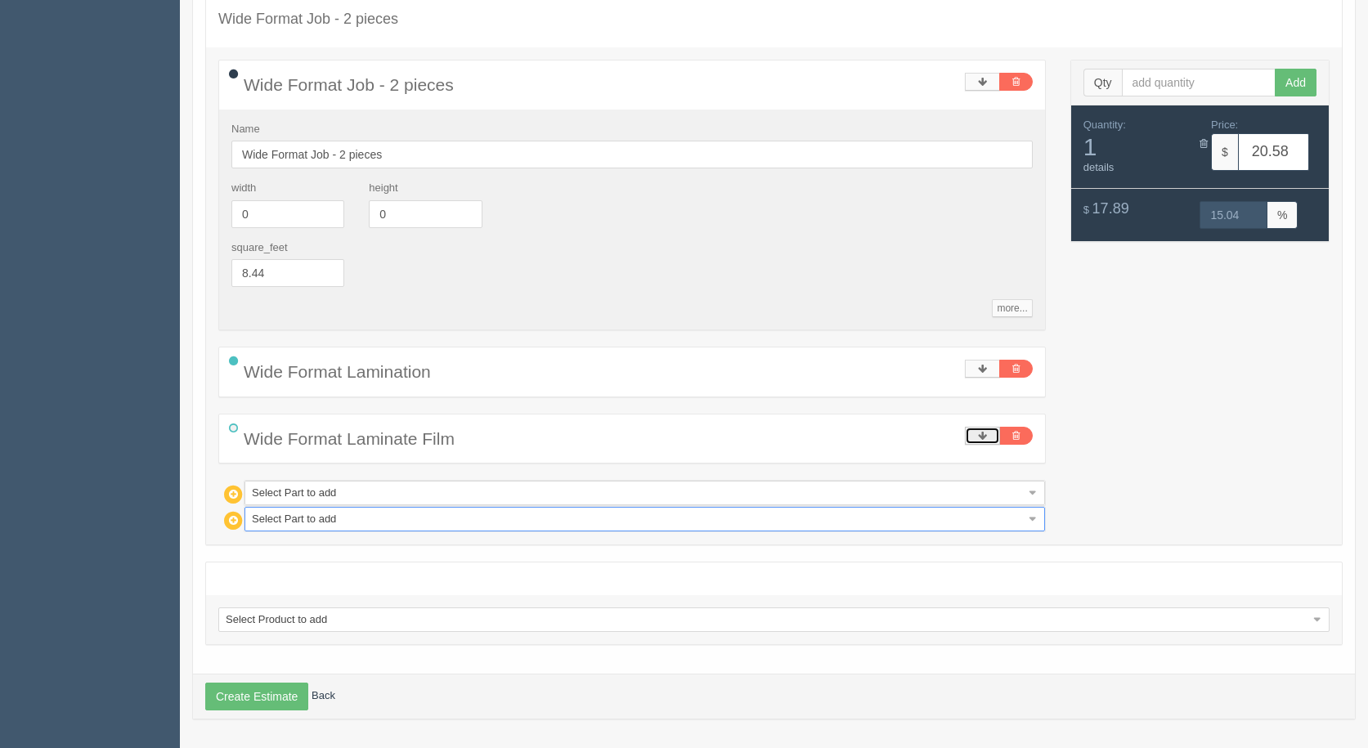
drag, startPoint x: 988, startPoint y: 439, endPoint x: 1011, endPoint y: 480, distance: 46.9
click at [989, 439] on link at bounding box center [982, 436] width 35 height 18
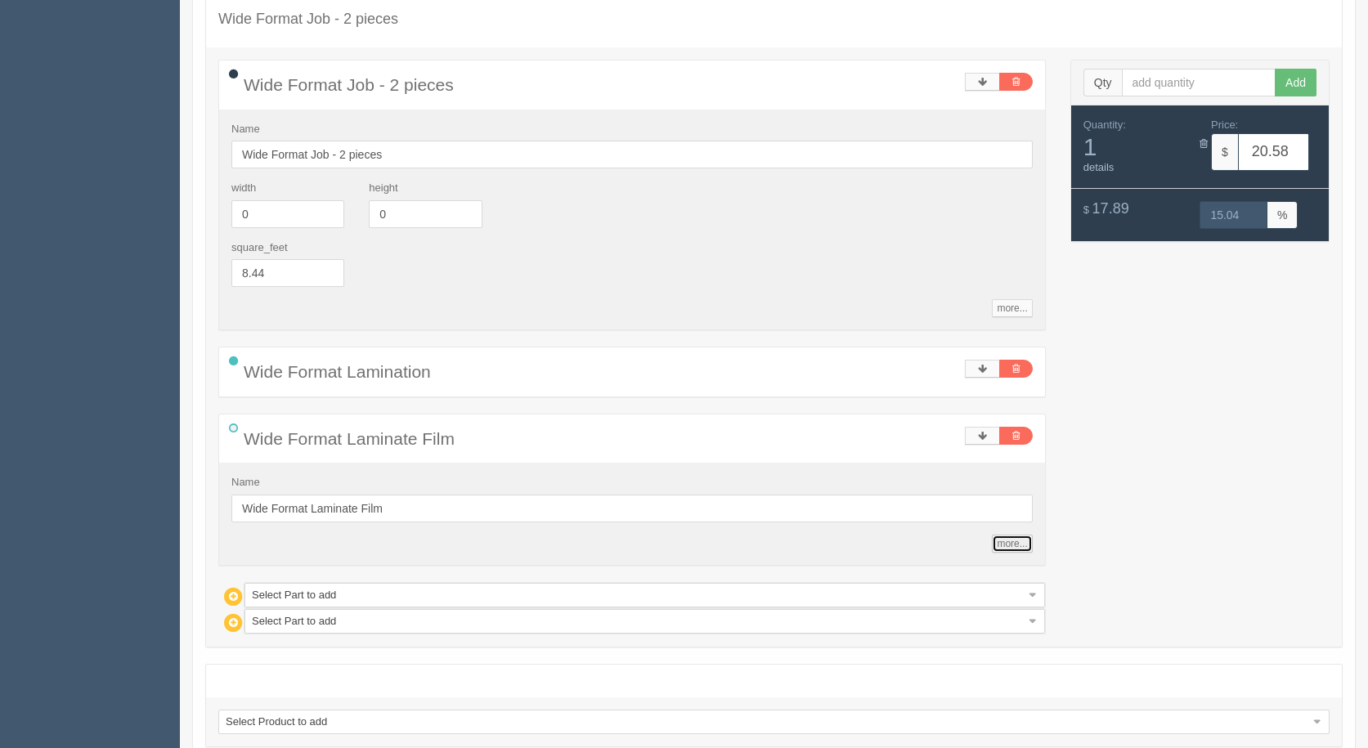
click at [1016, 543] on link "more..." at bounding box center [1012, 544] width 40 height 18
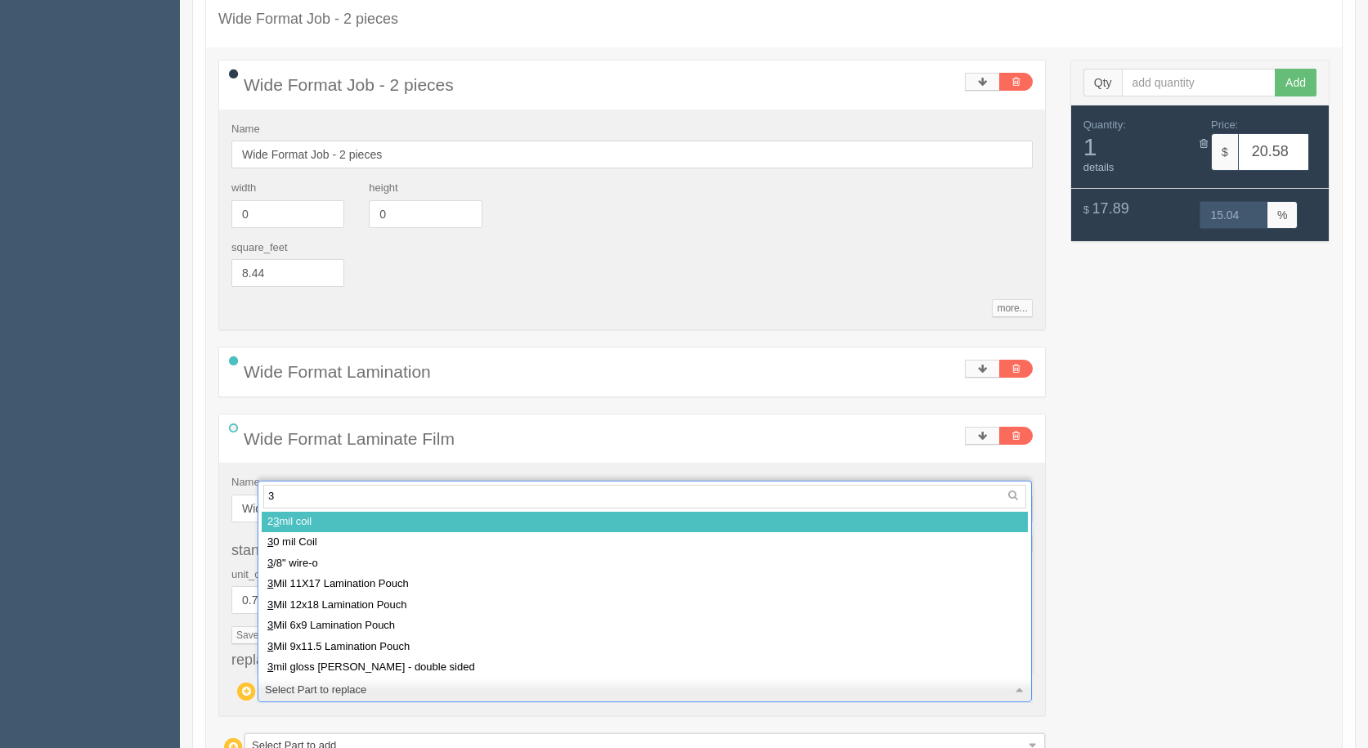
type input "3m"
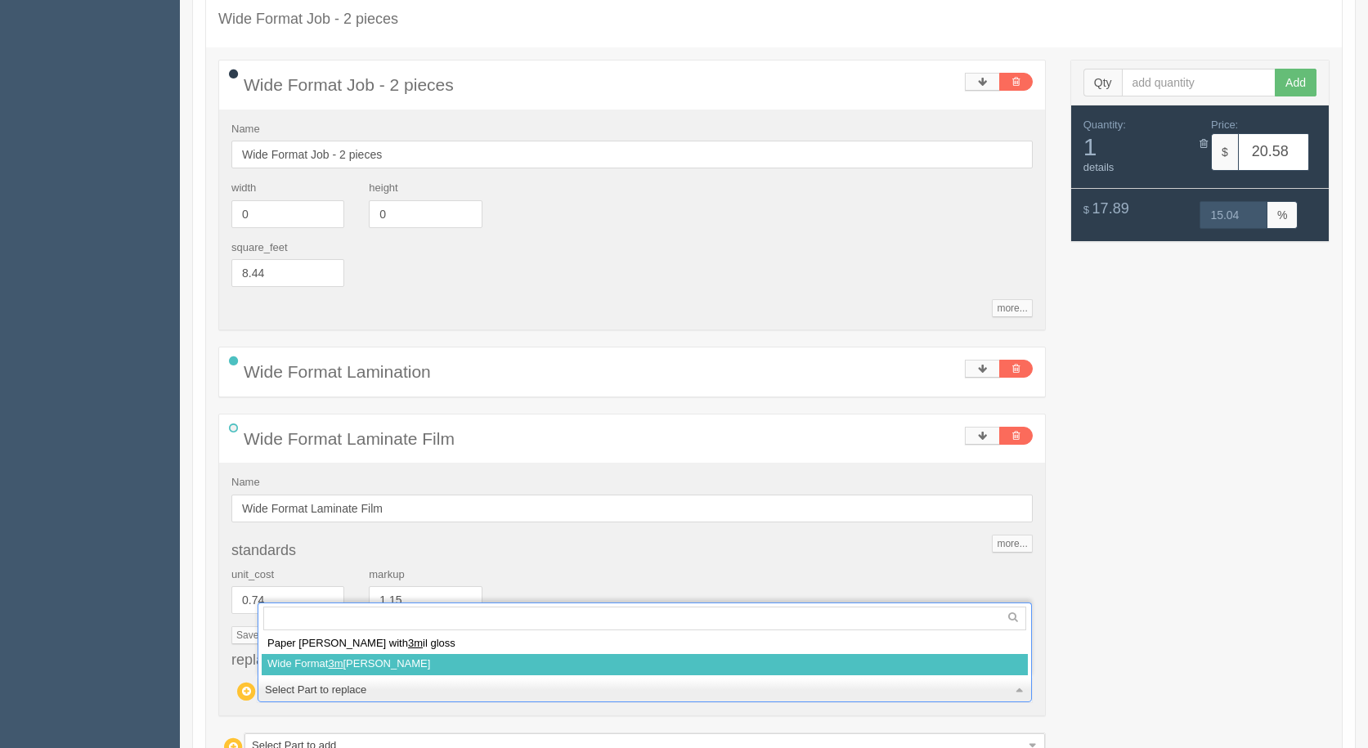
select select
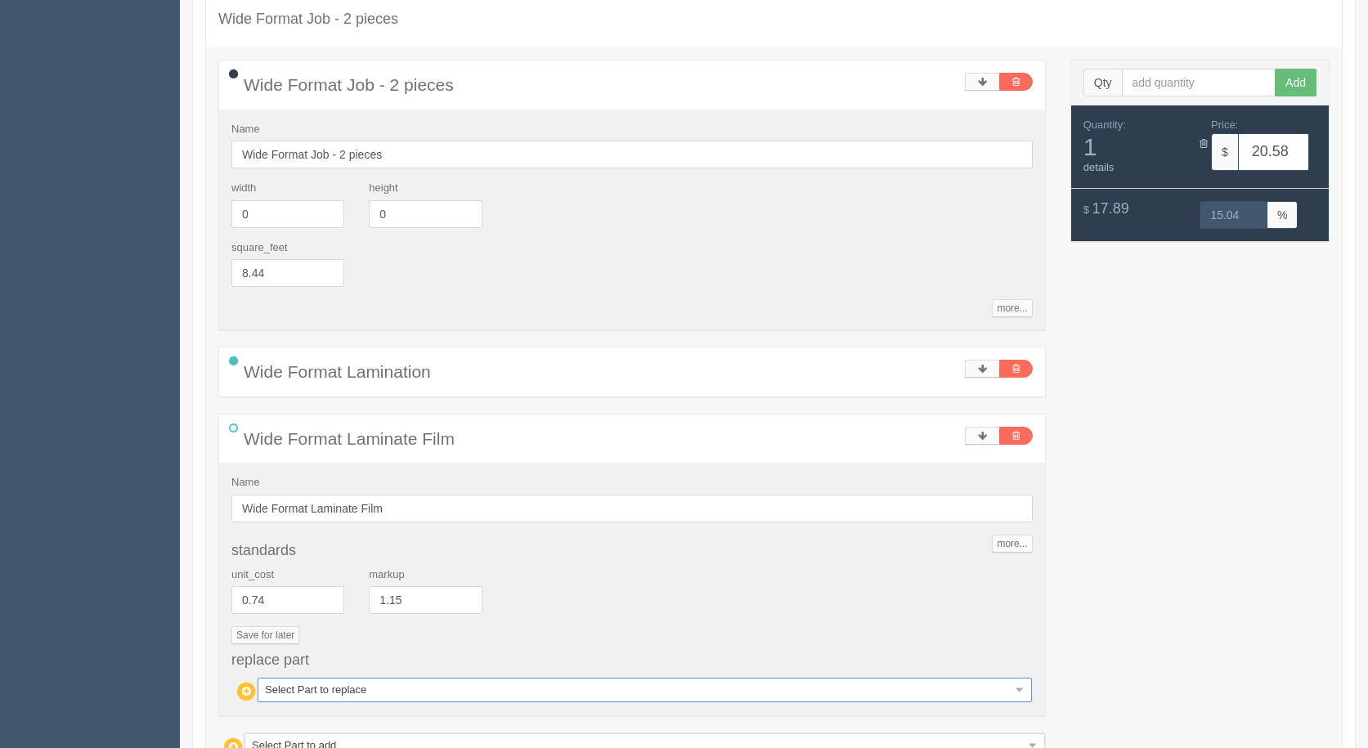
type input "24.46"
type input "15.00"
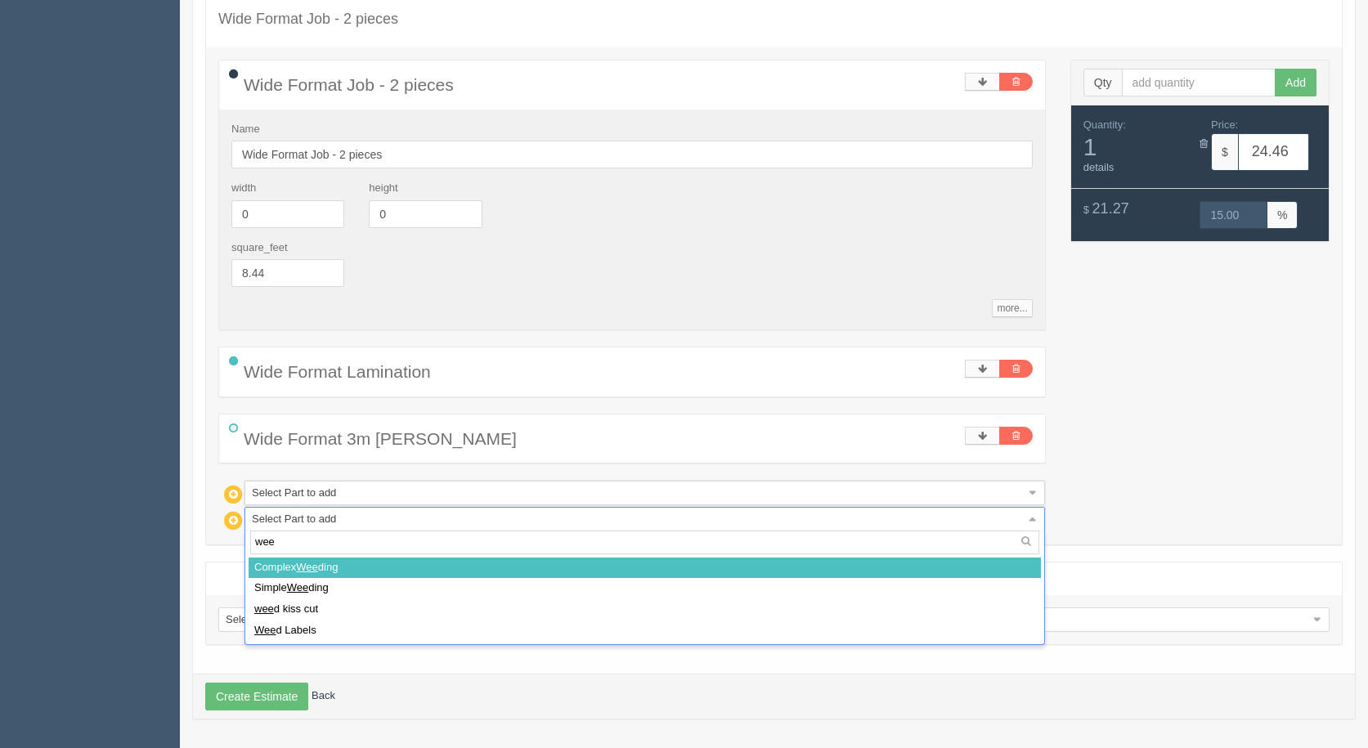
type input "weed"
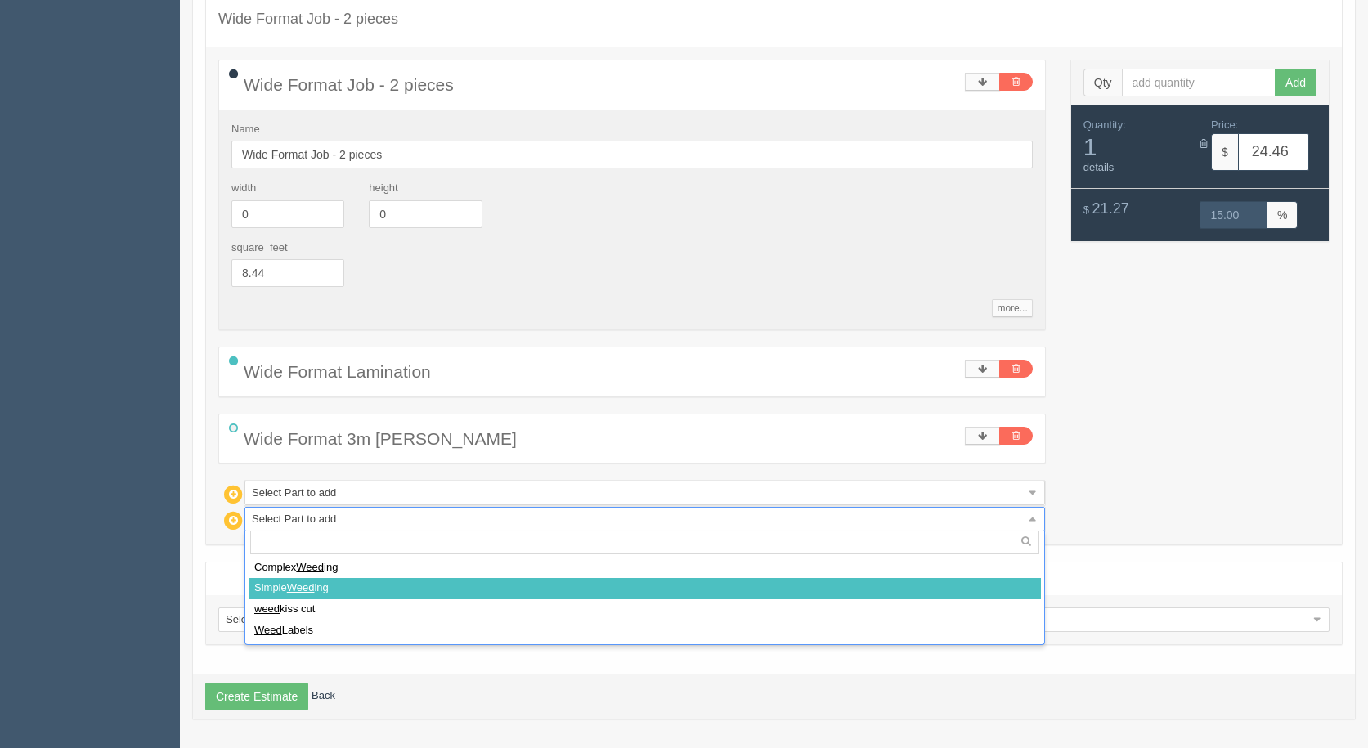
select select
type input "26.56"
type input "14.98"
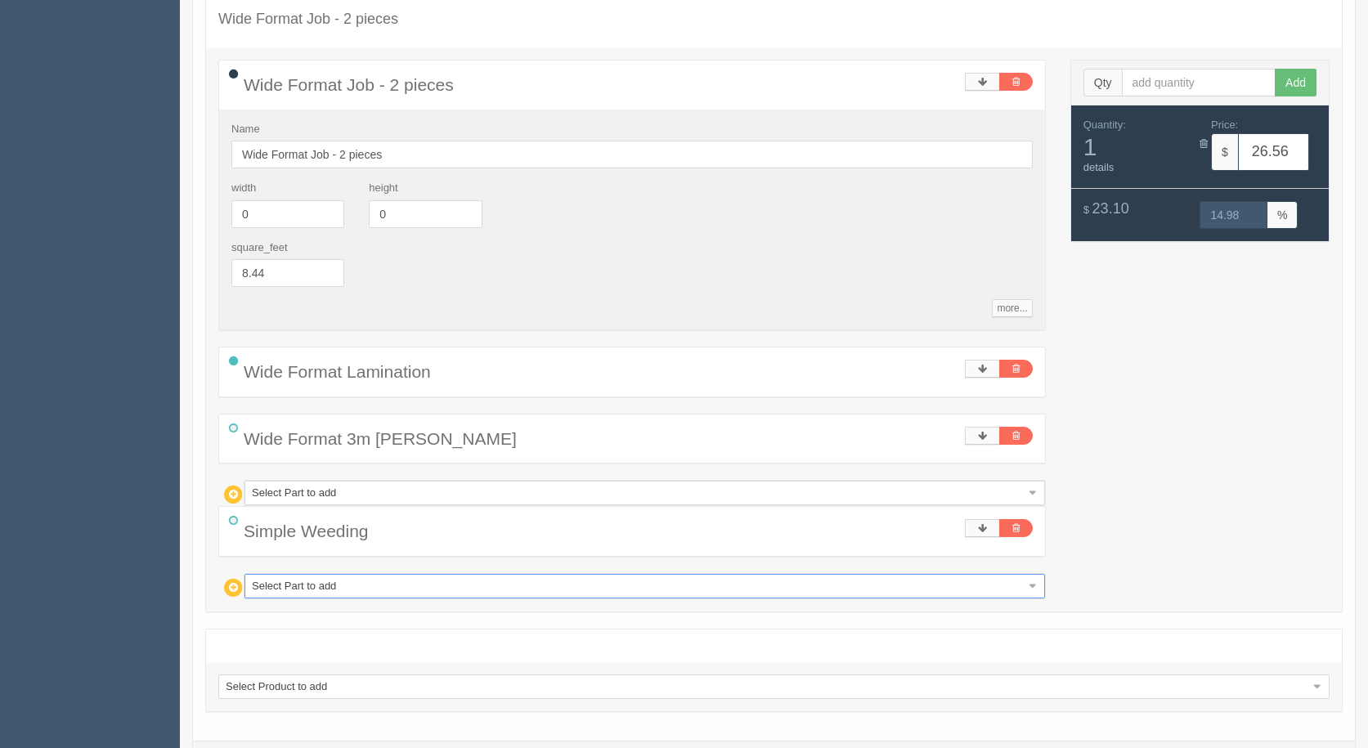
type input "m"
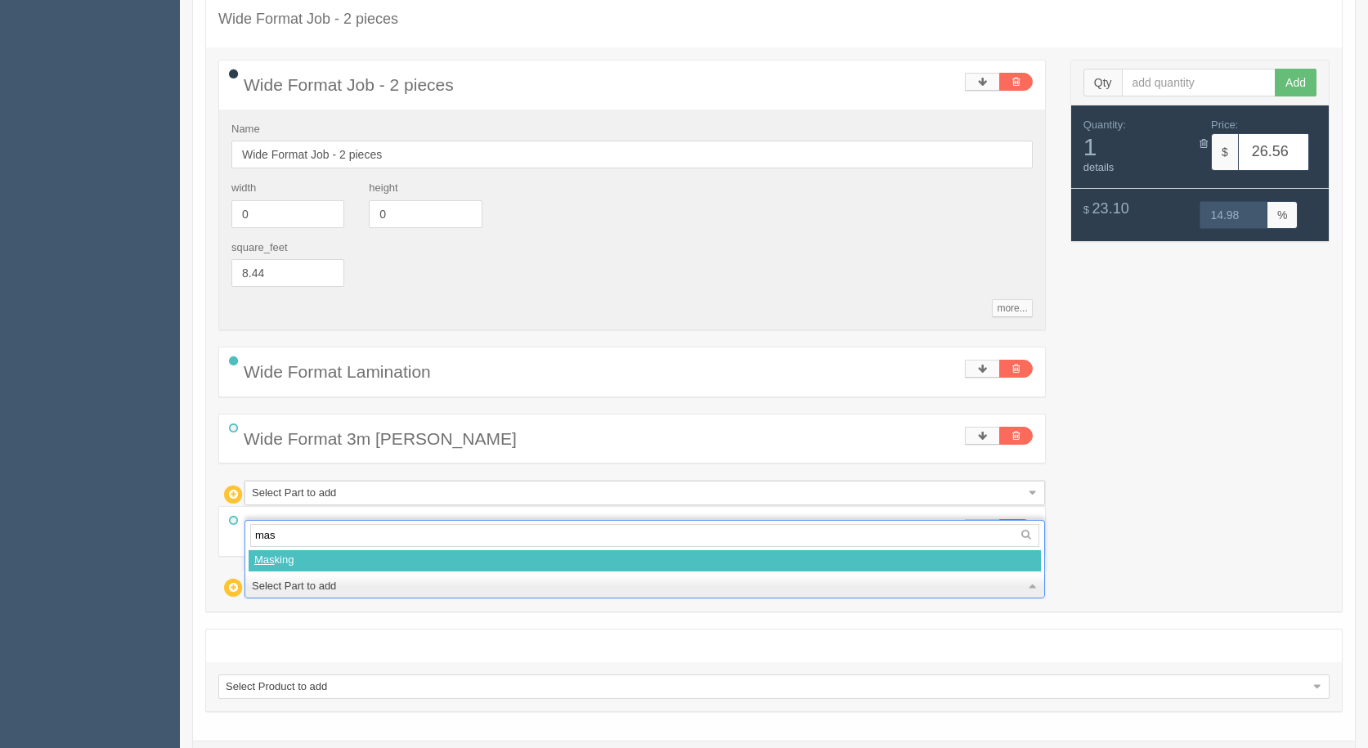
type input "mask"
select select
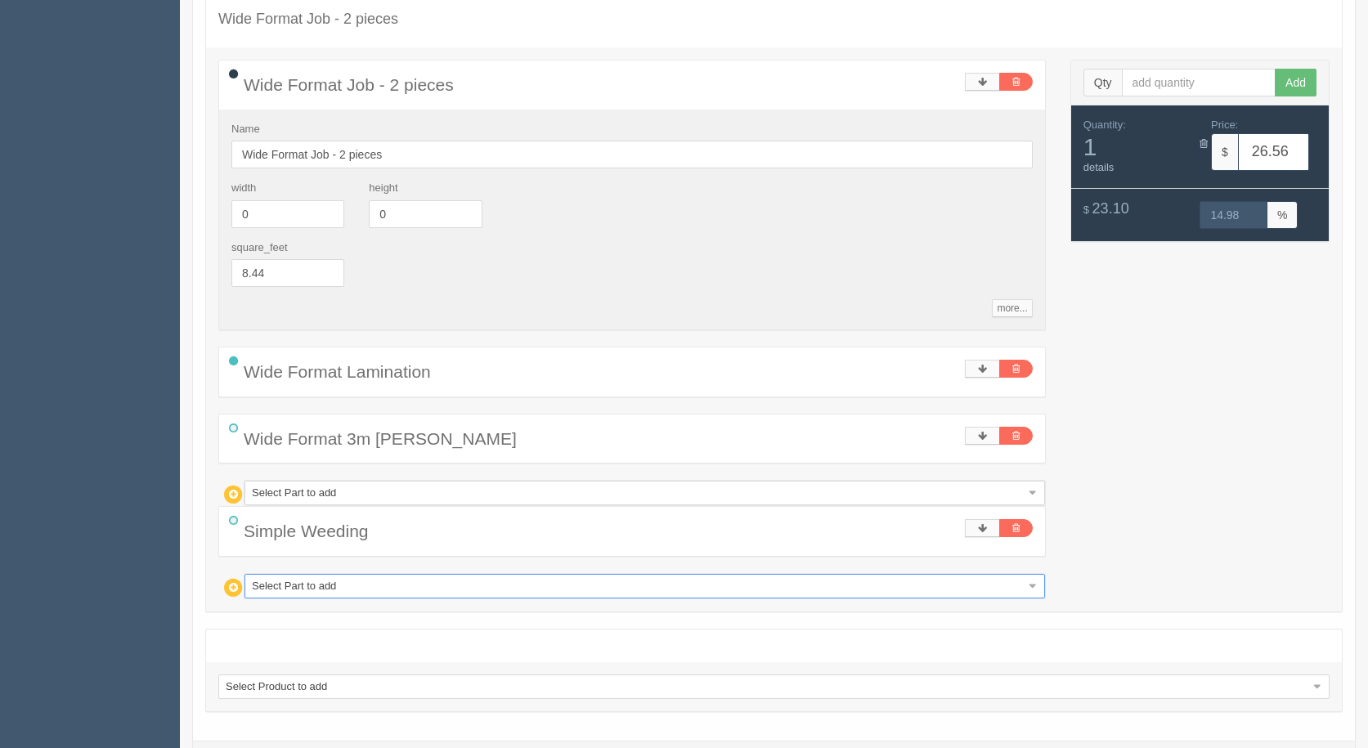
type input "43.45"
type input "15.01"
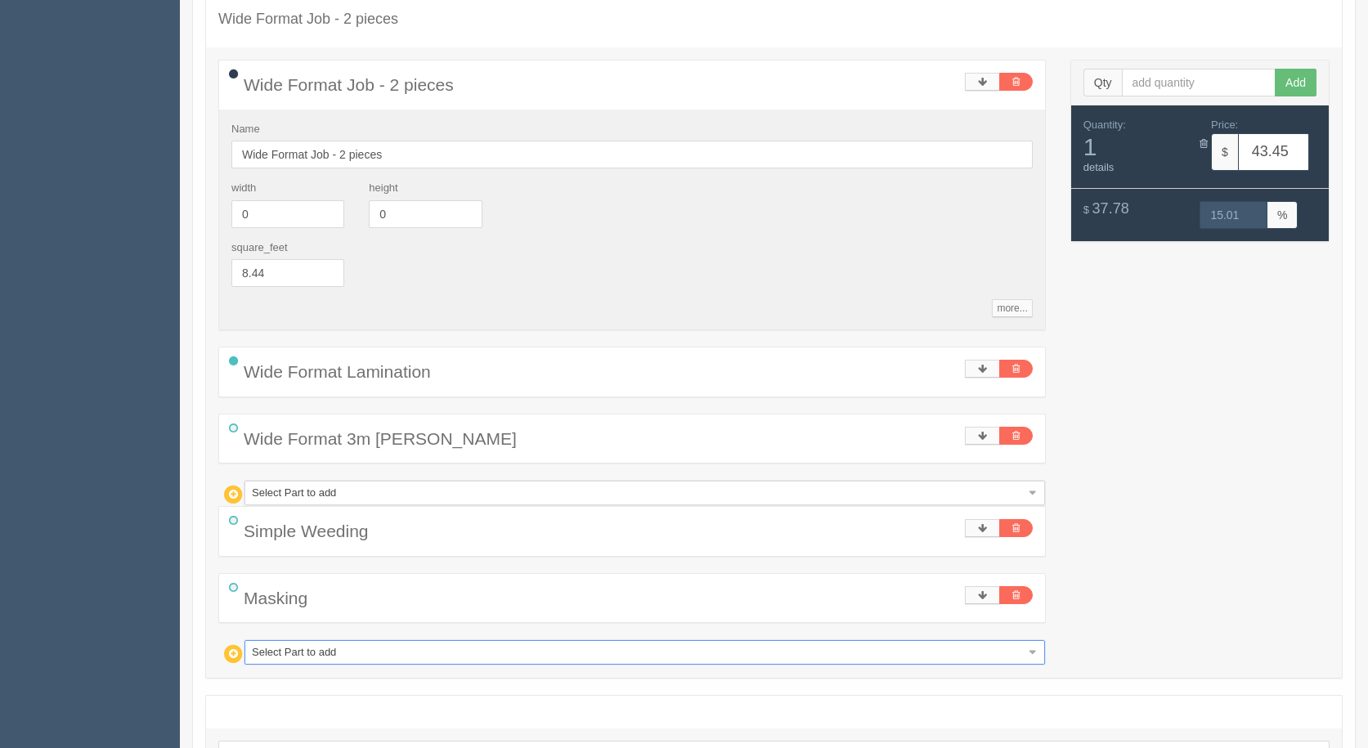
type input "w"
type input "wi"
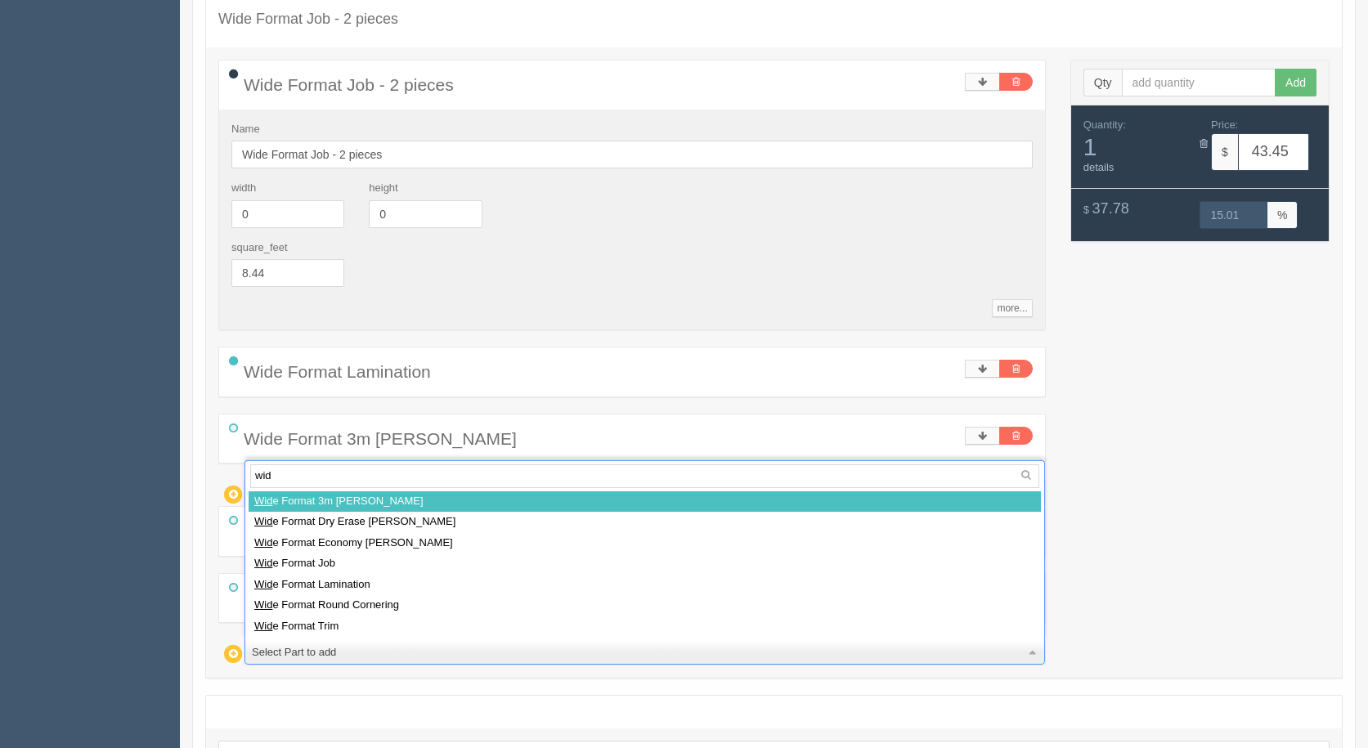
type input "wide"
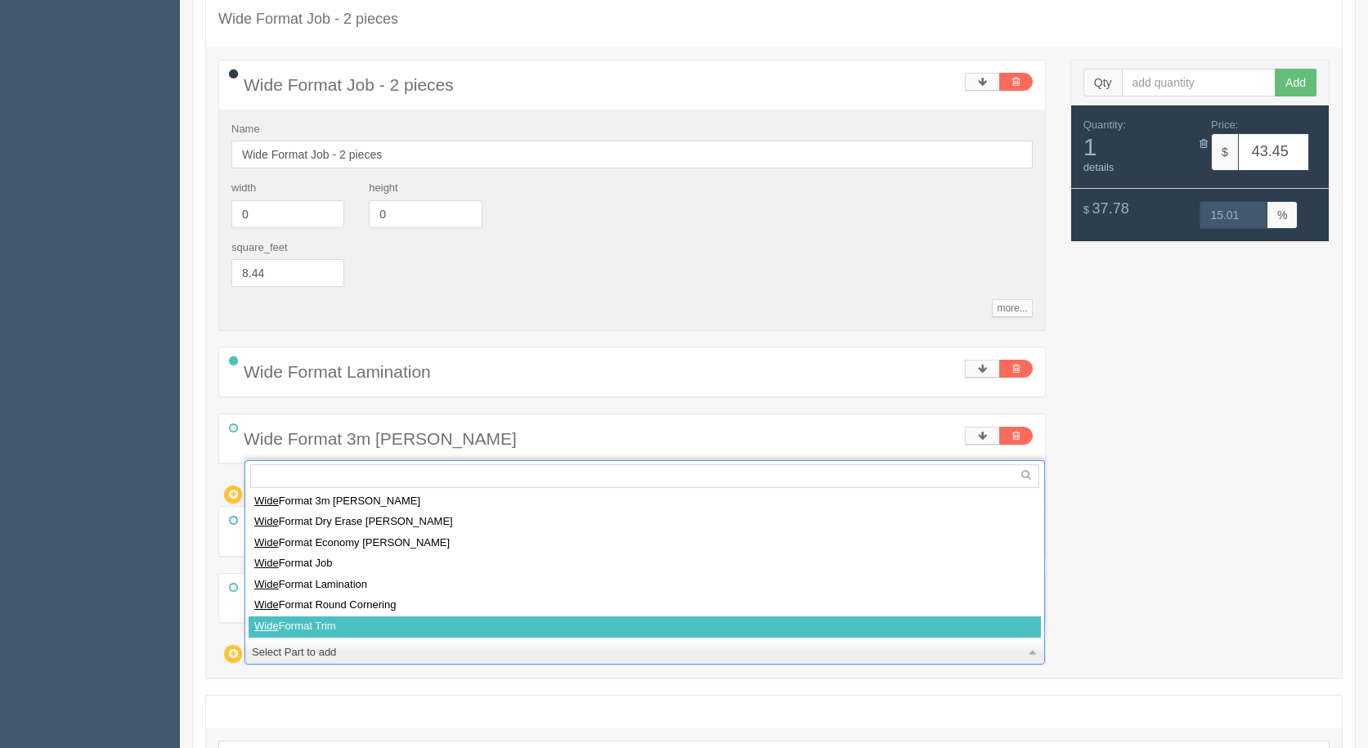
select select
type input "47.65"
type input "14.99"
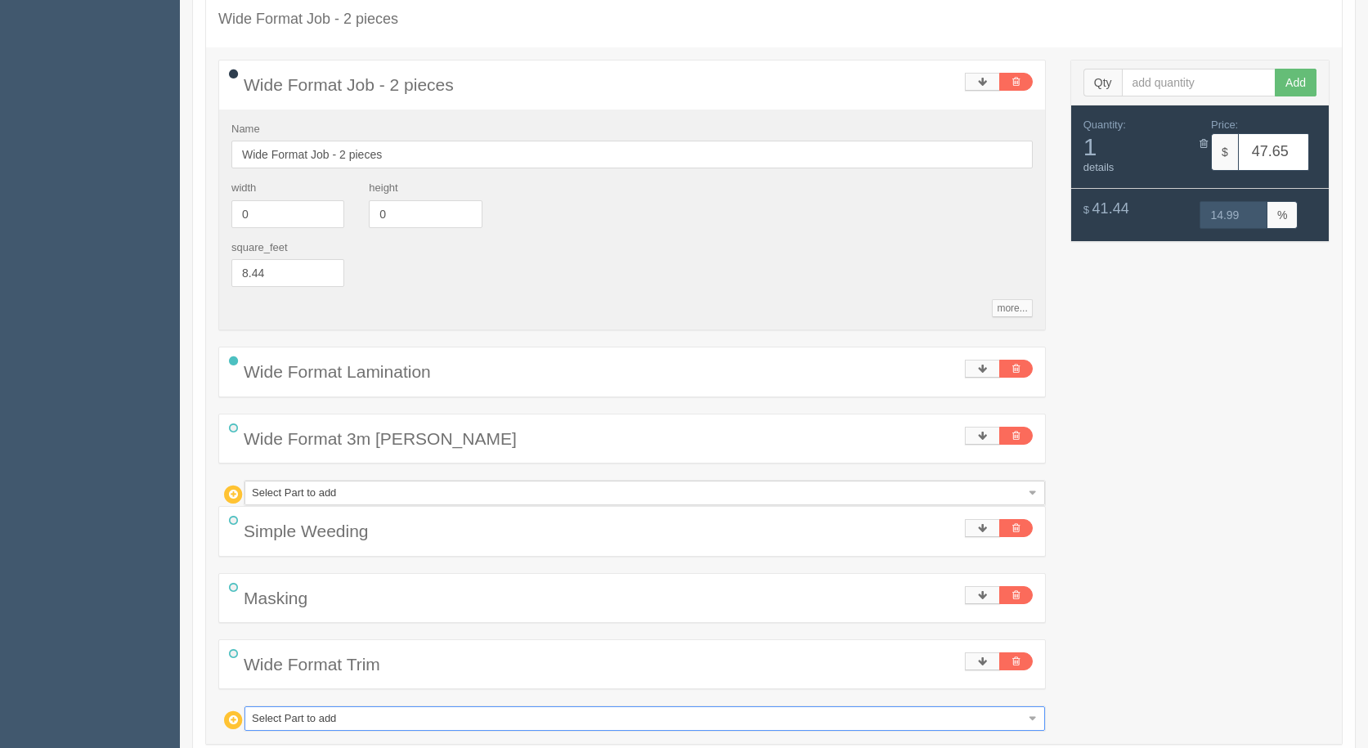
scroll to position [465, 0]
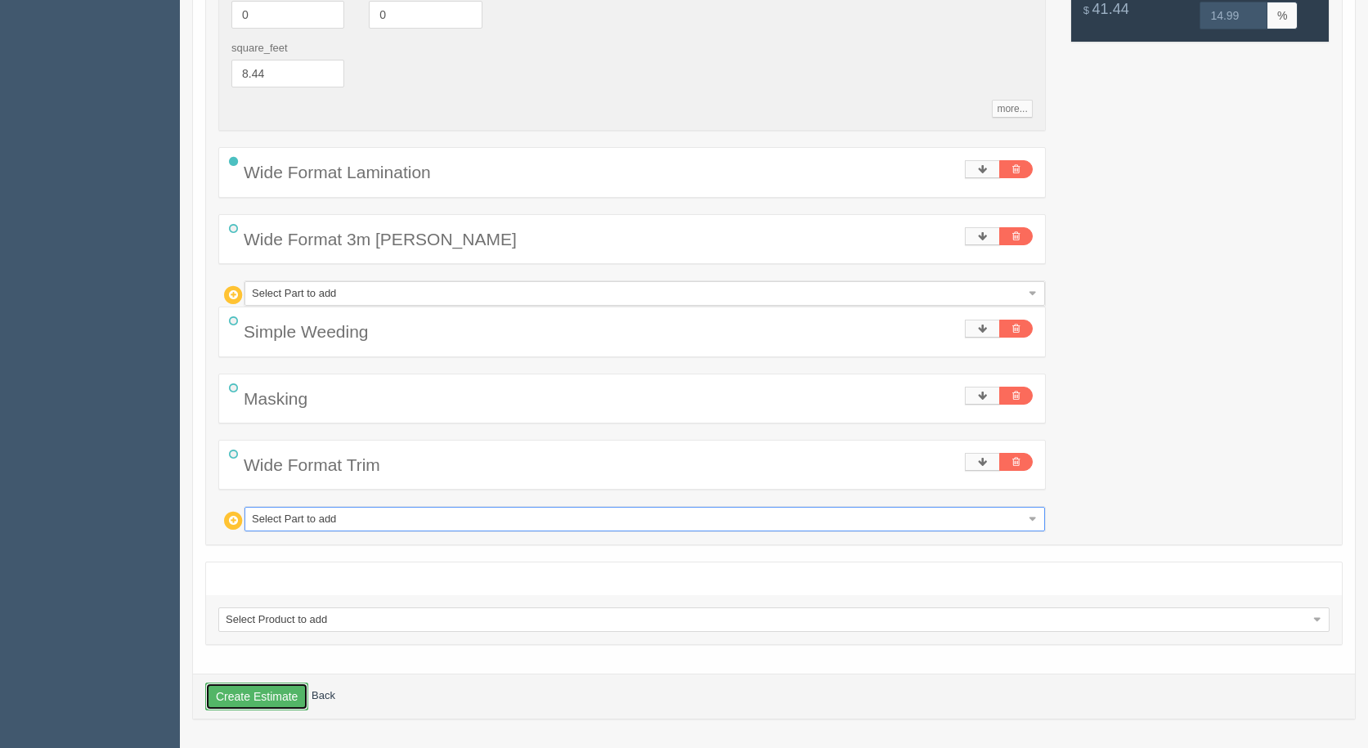
click at [285, 702] on button "Create Estimate" at bounding box center [256, 697] width 103 height 28
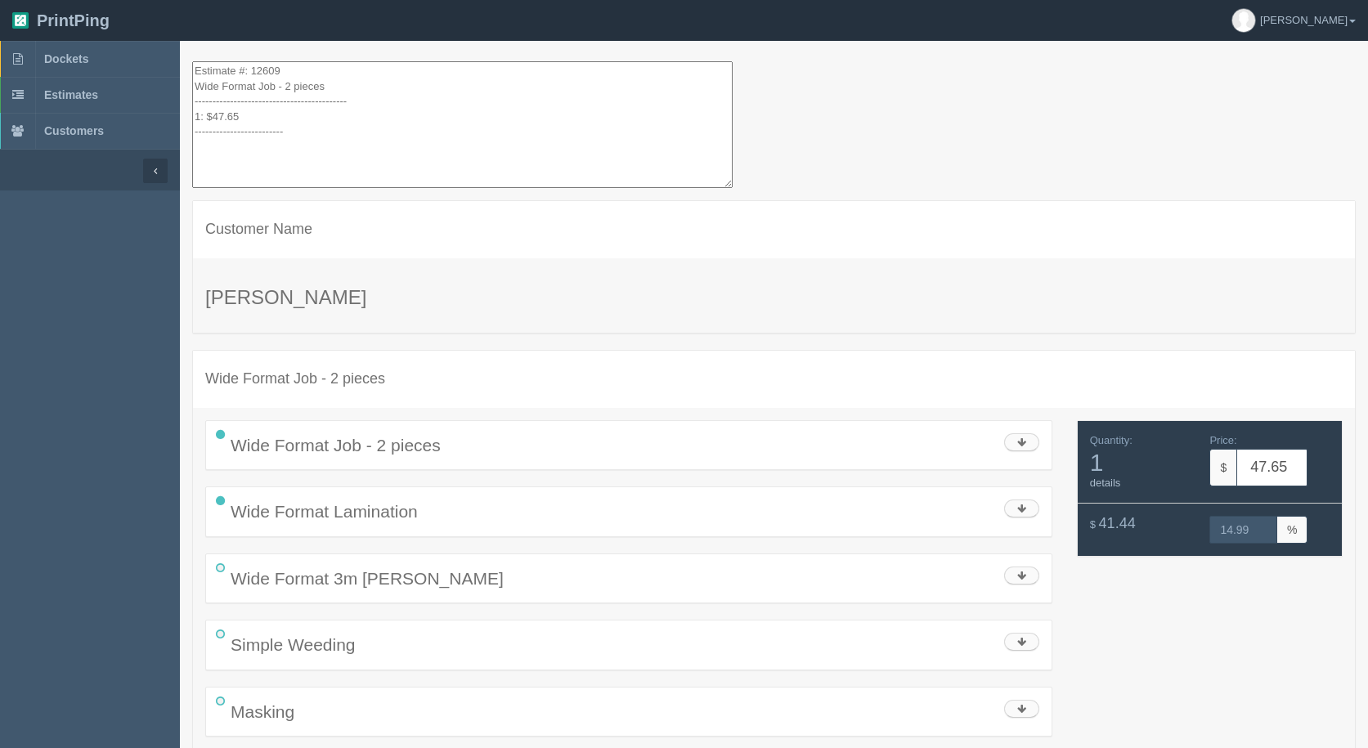
click at [329, 175] on textarea "Estimate #: 12609 Wide Format Job - 2 pieces ----------------------------------…" at bounding box center [462, 124] width 540 height 127
drag, startPoint x: 254, startPoint y: 157, endPoint x: 119, endPoint y: -12, distance: 216.5
click at [119, 0] on html "PrintPing [PERSON_NAME] Administration Edit account ( [EMAIL_ADDRESS][DOMAIN_NA…" at bounding box center [684, 438] width 1368 height 877
